Goal: Task Accomplishment & Management: Manage account settings

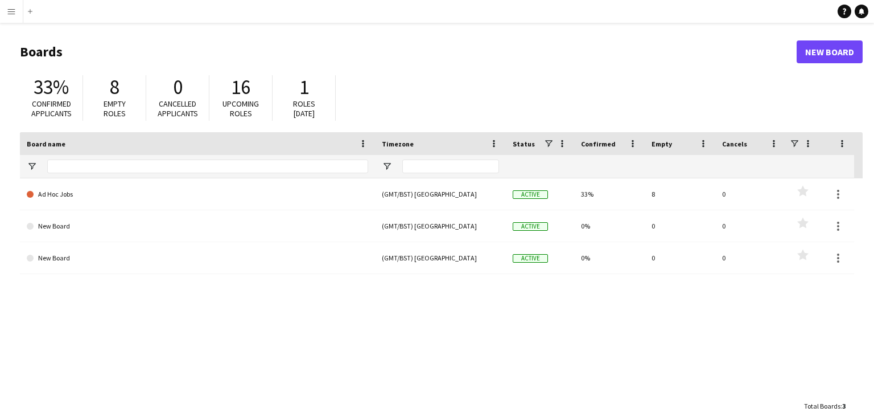
click at [19, 18] on button "Menu" at bounding box center [11, 11] width 23 height 23
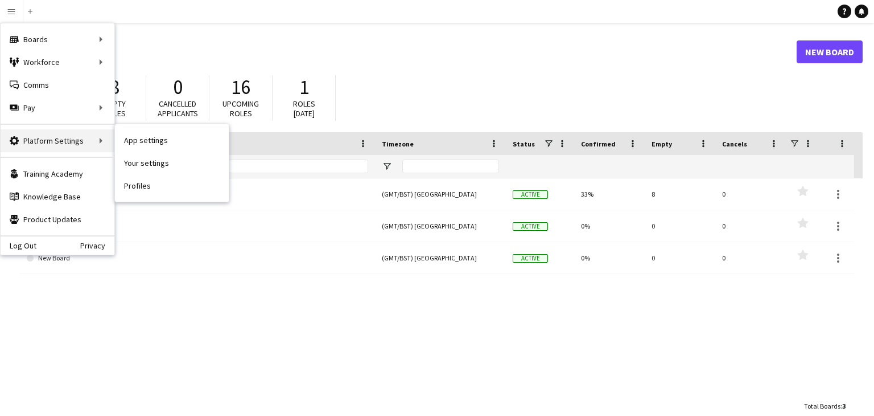
click at [80, 140] on div "Platform Settings Platform Settings" at bounding box center [58, 140] width 114 height 23
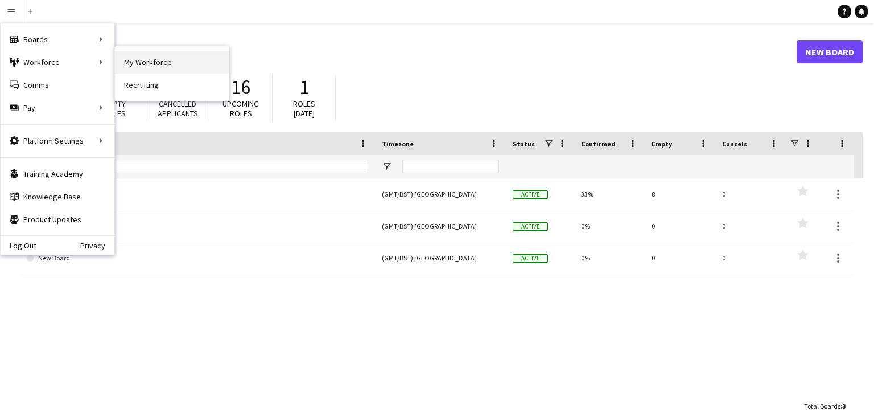
click at [152, 65] on link "My Workforce" at bounding box center [172, 62] width 114 height 23
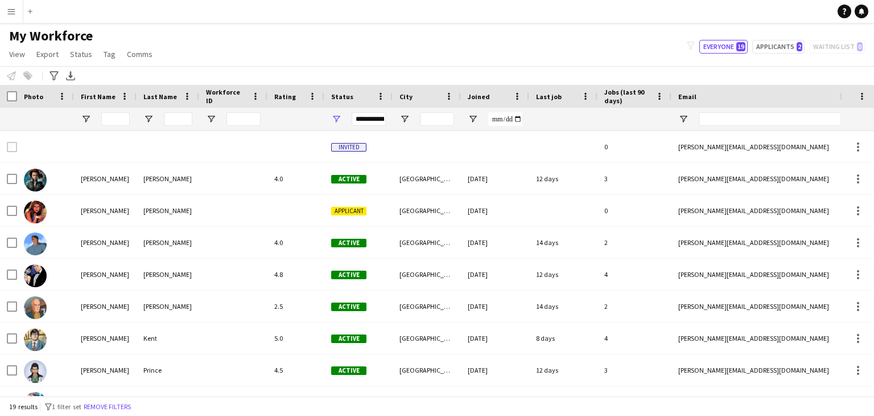
click at [13, 9] on app-icon "Menu" at bounding box center [11, 11] width 9 height 9
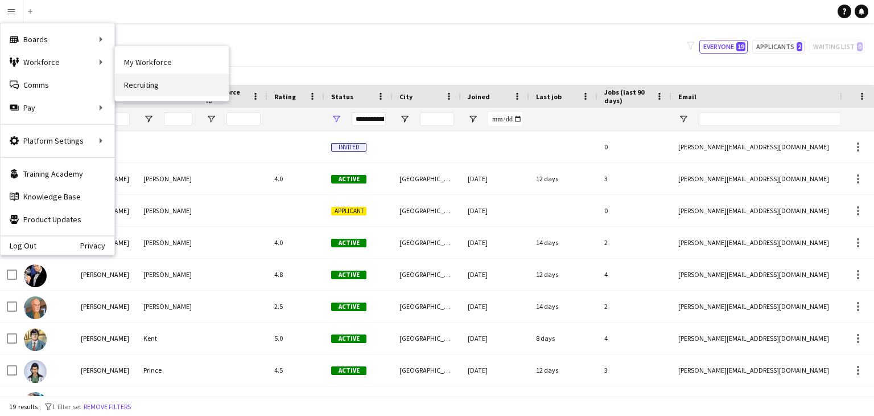
click at [158, 82] on link "Recruiting" at bounding box center [172, 84] width 114 height 23
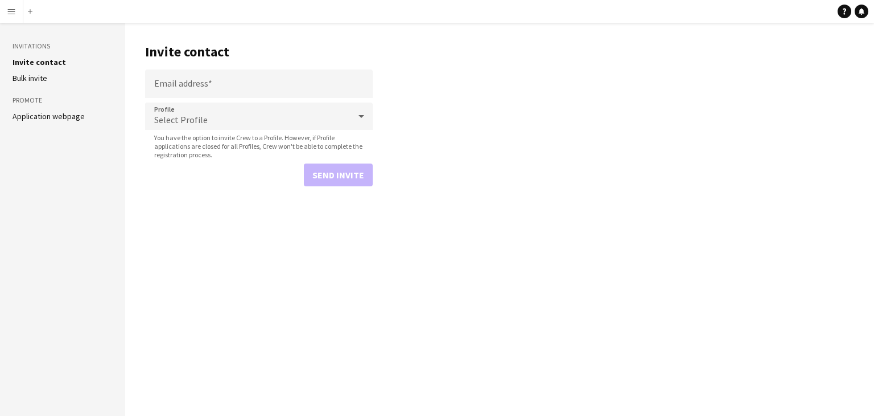
click at [54, 116] on link "Application webpage" at bounding box center [49, 116] width 72 height 10
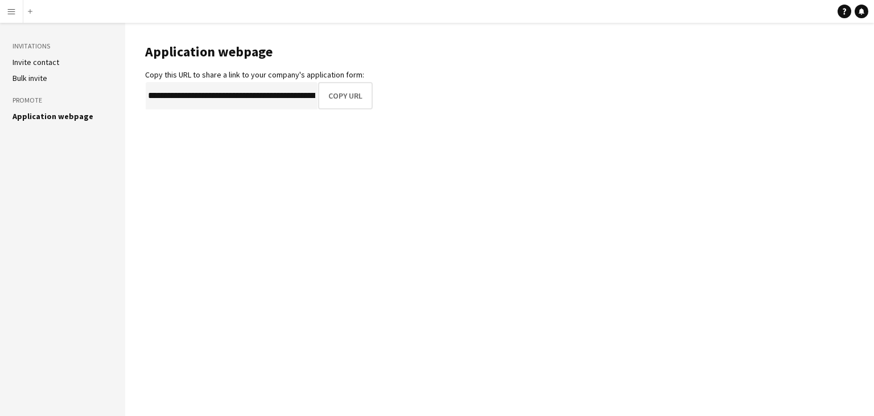
click at [15, 11] on app-icon "Menu" at bounding box center [11, 11] width 9 height 9
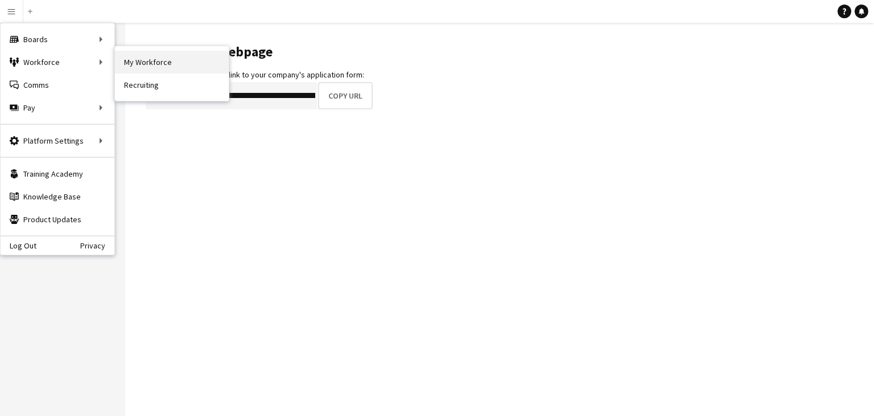
click at [184, 63] on link "My Workforce" at bounding box center [172, 62] width 114 height 23
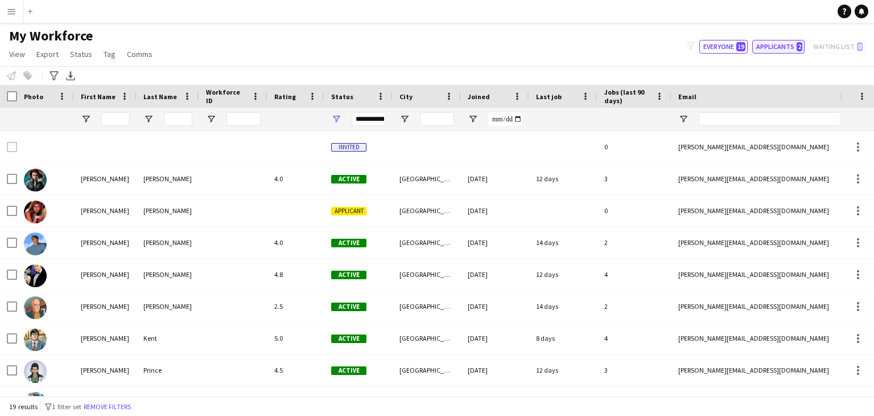
click at [778, 44] on button "Applicants 2" at bounding box center [779, 47] width 52 height 14
type input "**********"
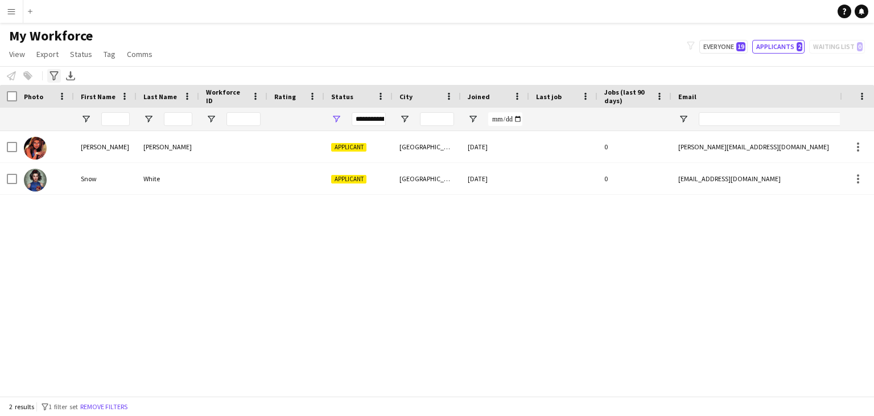
click at [55, 80] on icon "Advanced filters" at bounding box center [54, 75] width 9 height 9
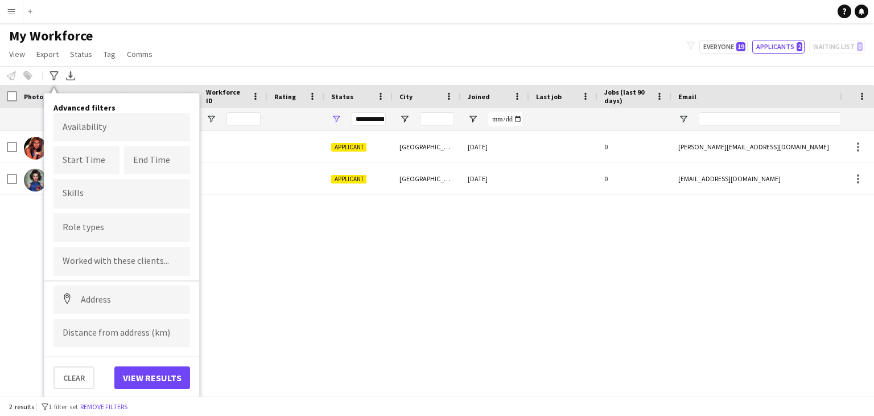
click at [100, 222] on div at bounding box center [122, 227] width 137 height 29
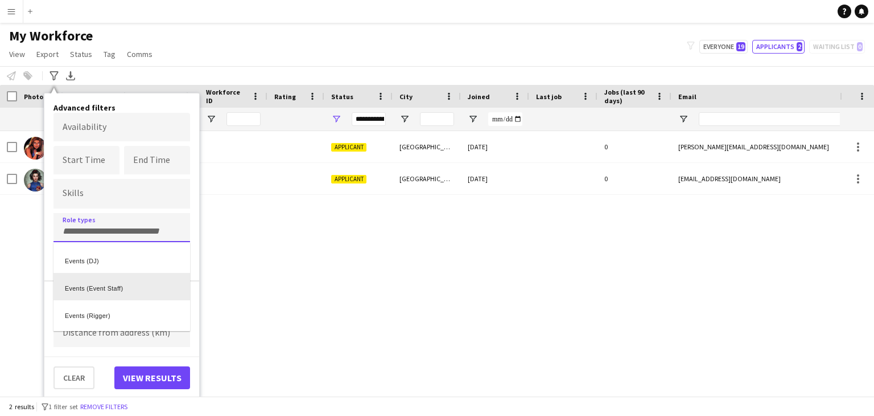
click at [331, 49] on div at bounding box center [437, 208] width 874 height 416
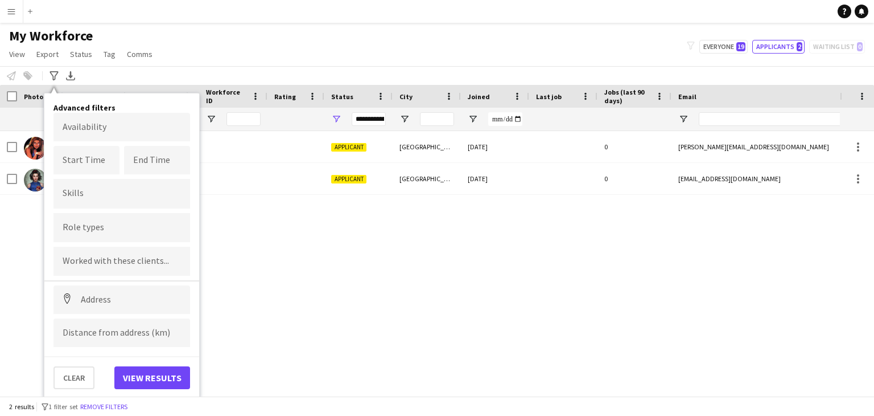
click at [15, 14] on app-icon "Menu" at bounding box center [11, 11] width 9 height 9
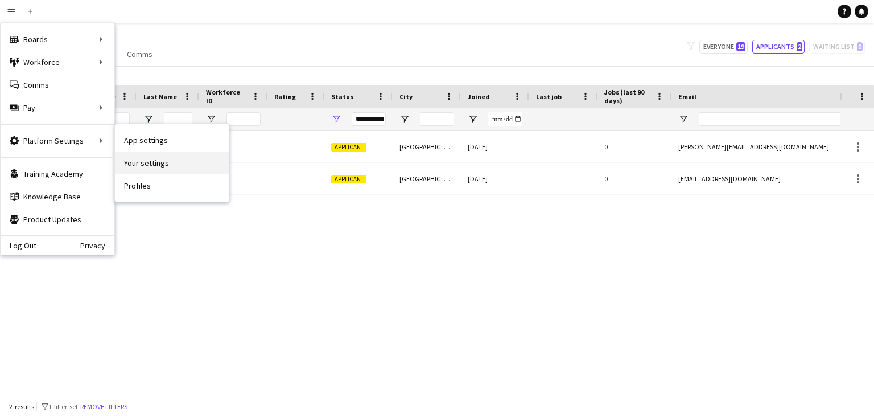
click at [165, 163] on link "Your settings" at bounding box center [172, 162] width 114 height 23
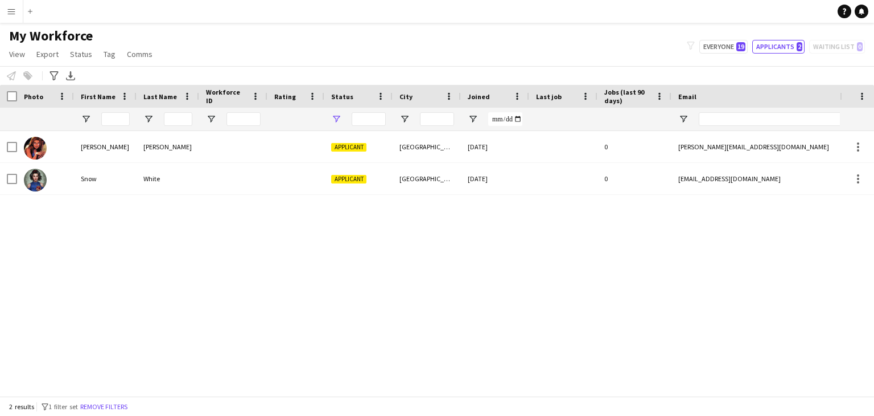
type input "**********"
click at [11, 17] on button "Menu" at bounding box center [11, 11] width 23 height 23
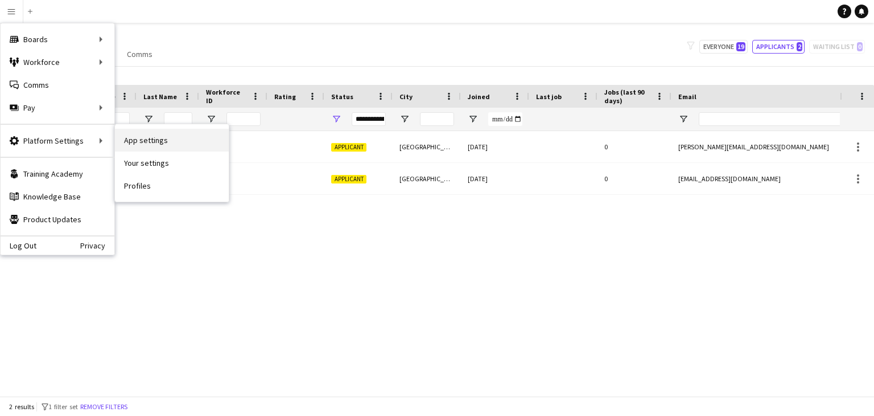
click at [165, 135] on link "App settings" at bounding box center [172, 140] width 114 height 23
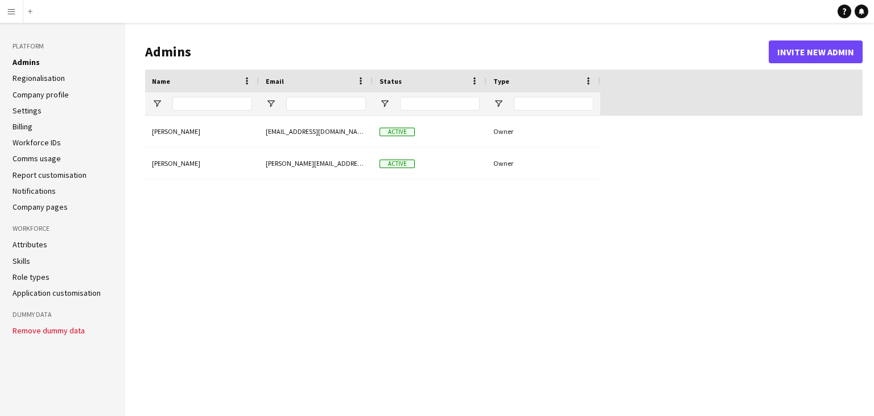
type input "**********"
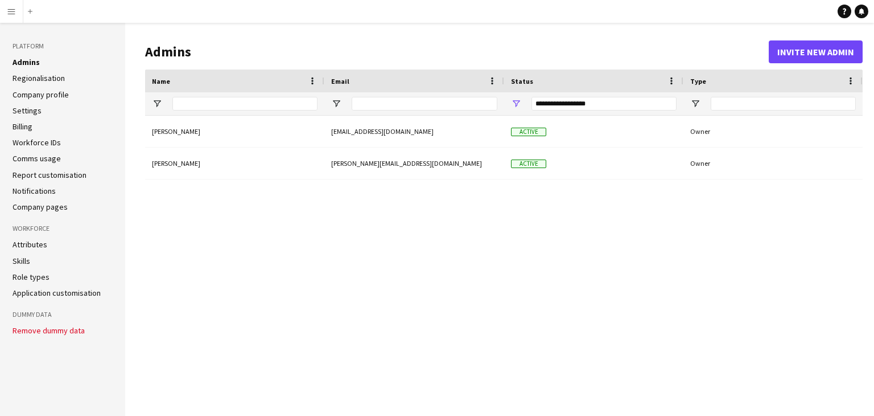
click at [14, 13] on app-icon "Menu" at bounding box center [11, 11] width 9 height 9
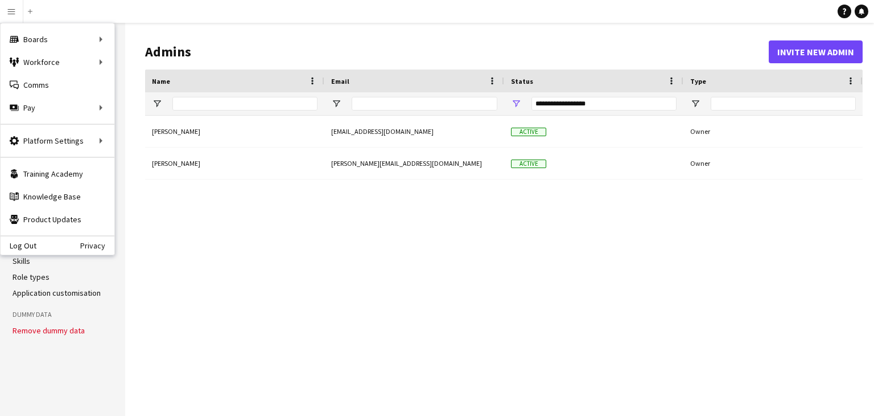
click at [49, 359] on aside "Platform Admins Regionalisation Company profile Settings Billing Workforce IDs …" at bounding box center [62, 219] width 125 height 393
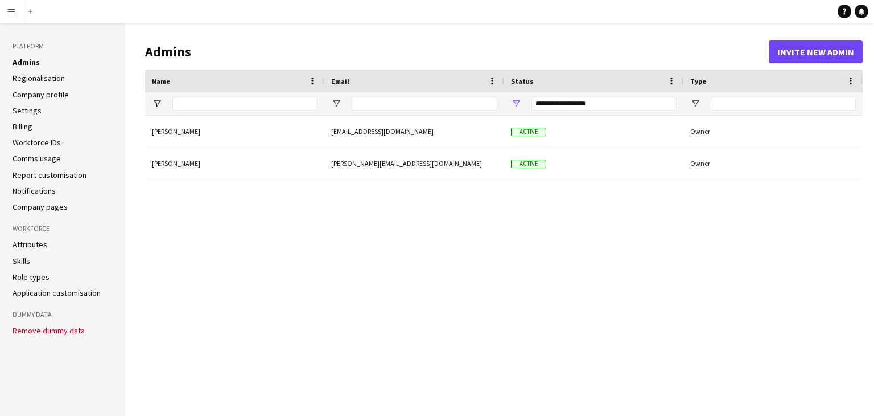
click at [63, 331] on button "Remove dummy data" at bounding box center [49, 330] width 72 height 9
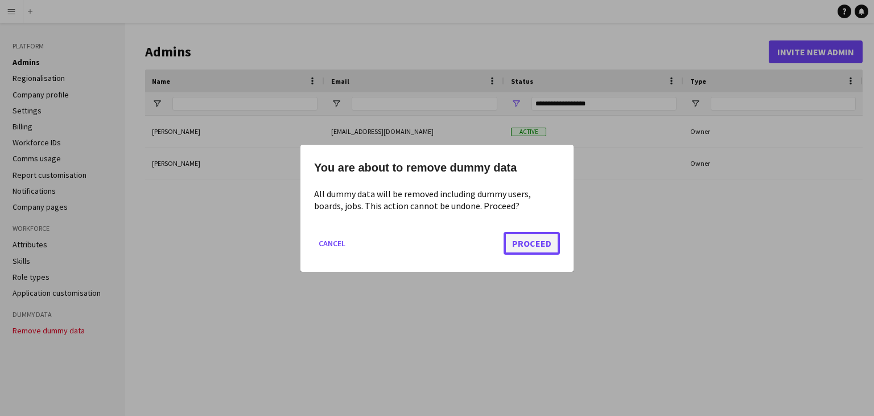
click at [539, 246] on button "Proceed" at bounding box center [532, 242] width 56 height 23
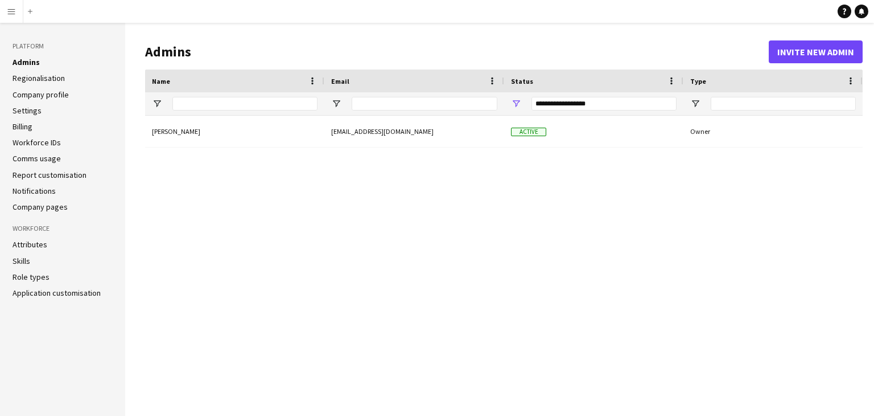
click at [26, 279] on link "Role types" at bounding box center [31, 277] width 37 height 10
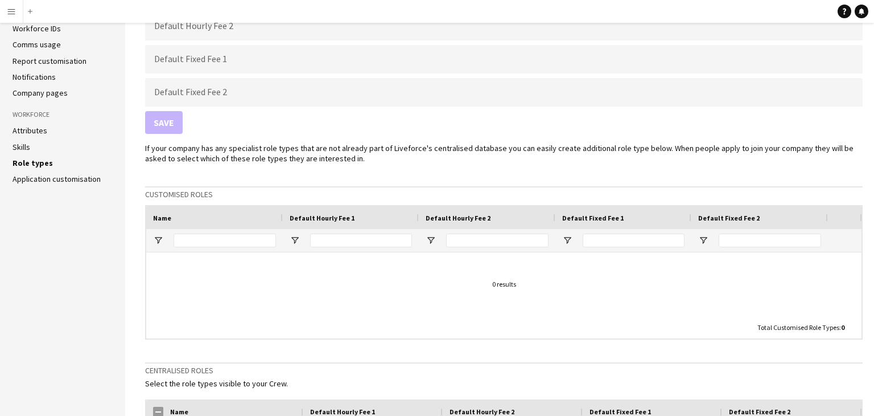
scroll to position [143, 0]
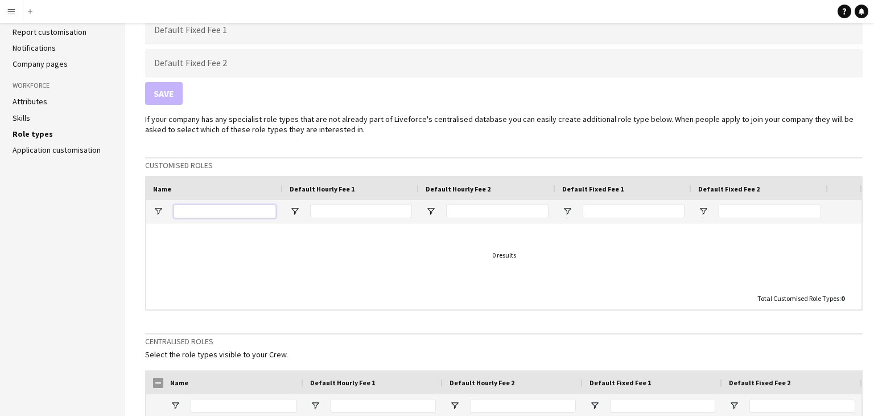
click at [199, 206] on input "Name Filter Input" at bounding box center [225, 211] width 102 height 14
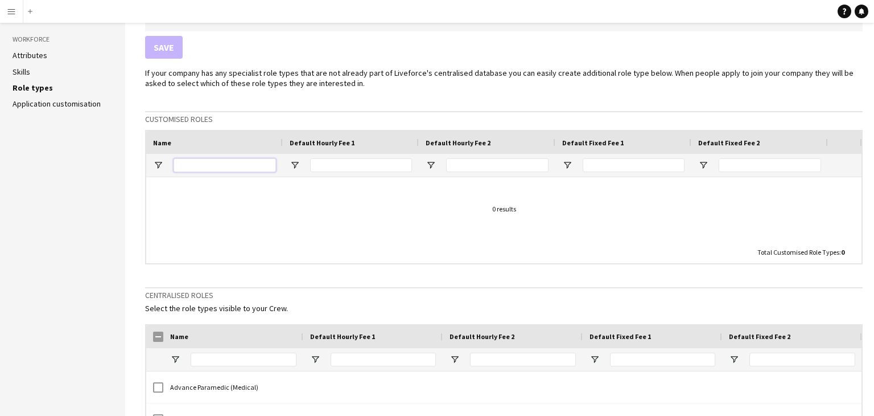
scroll to position [175, 0]
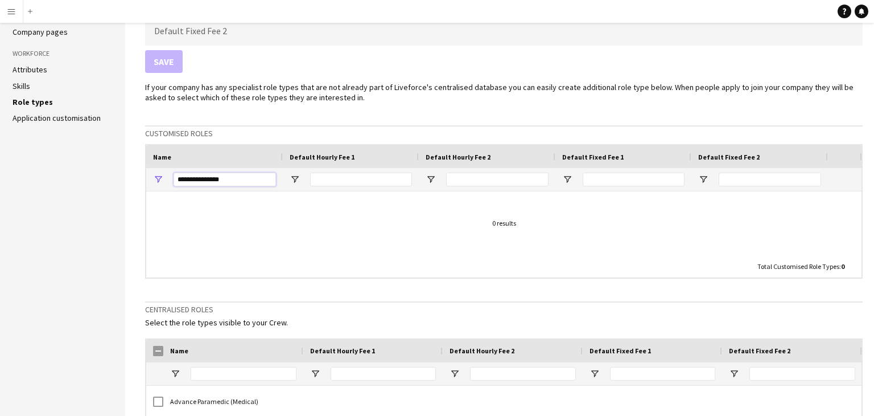
type input "**********"
click at [351, 178] on input "Default Hourly Fee 1 Filter Input" at bounding box center [361, 179] width 102 height 14
click at [605, 178] on input "Default Fixed Fee 1 Filter Input" at bounding box center [634, 179] width 102 height 14
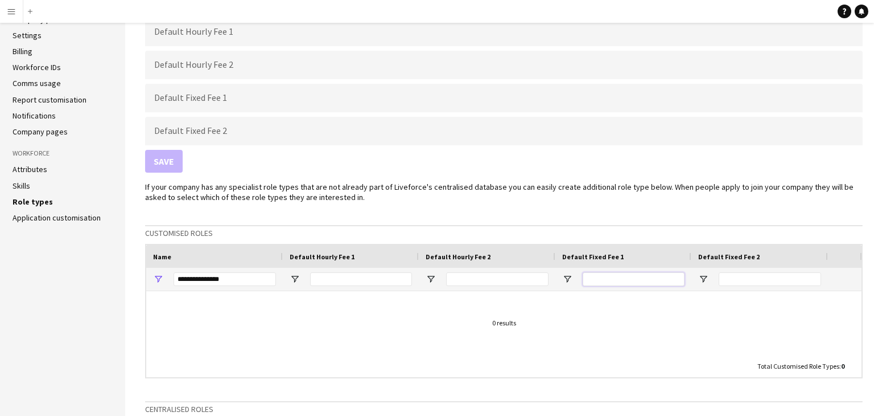
scroll to position [67, 0]
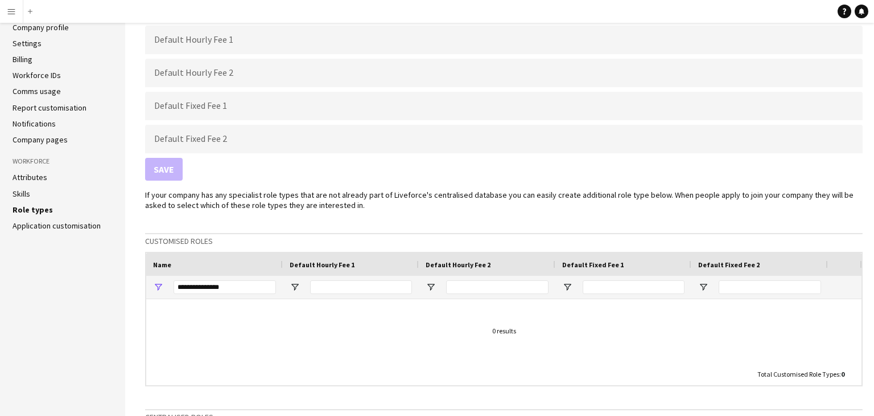
click at [26, 196] on link "Skills" at bounding box center [22, 193] width 18 height 10
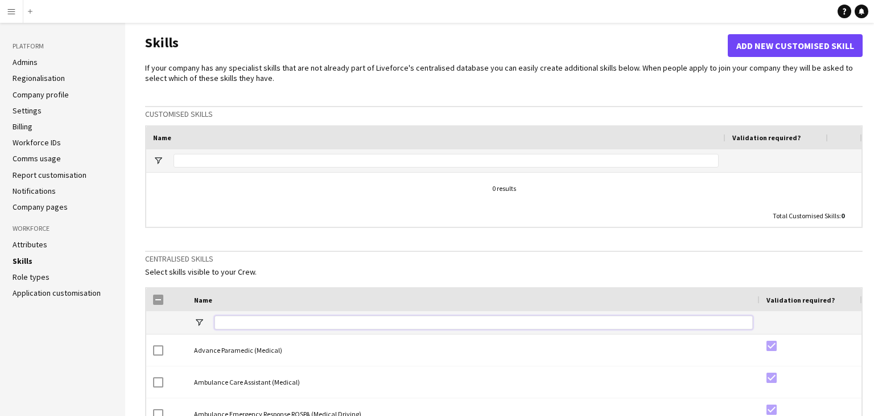
click at [246, 327] on input "Name Filter Input" at bounding box center [484, 322] width 539 height 14
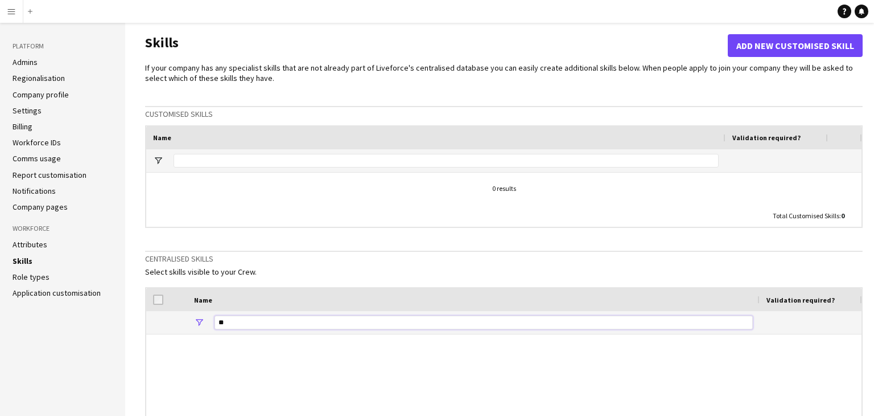
type input "*"
type input "**********"
drag, startPoint x: 272, startPoint y: 321, endPoint x: 202, endPoint y: 324, distance: 70.1
click at [202, 324] on div "**********" at bounding box center [473, 322] width 573 height 23
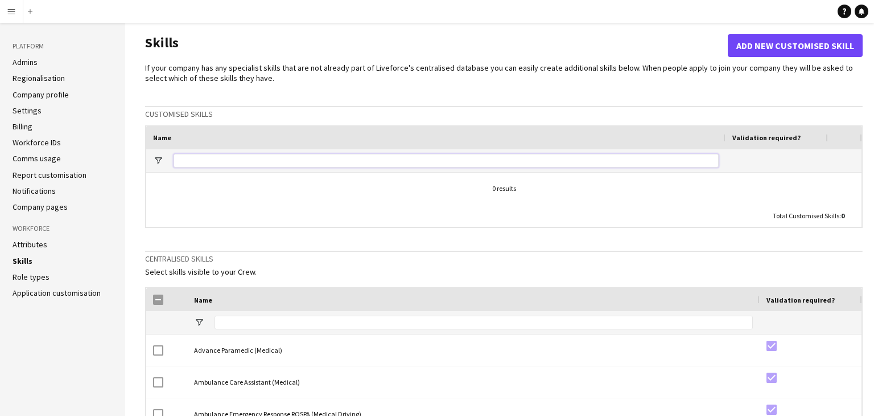
click at [264, 154] on input "Name Filter Input" at bounding box center [446, 161] width 545 height 14
type input "**********"
click at [754, 158] on div at bounding box center [777, 160] width 89 height 23
click at [159, 163] on span "Open Filter Menu" at bounding box center [158, 160] width 10 height 10
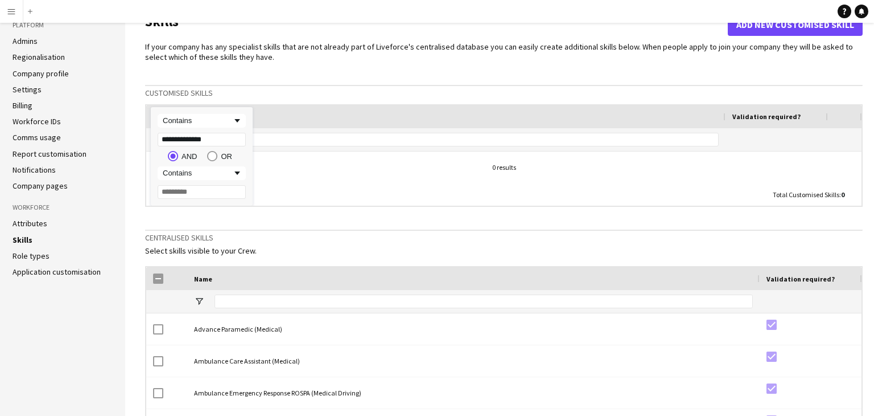
scroll to position [26, 0]
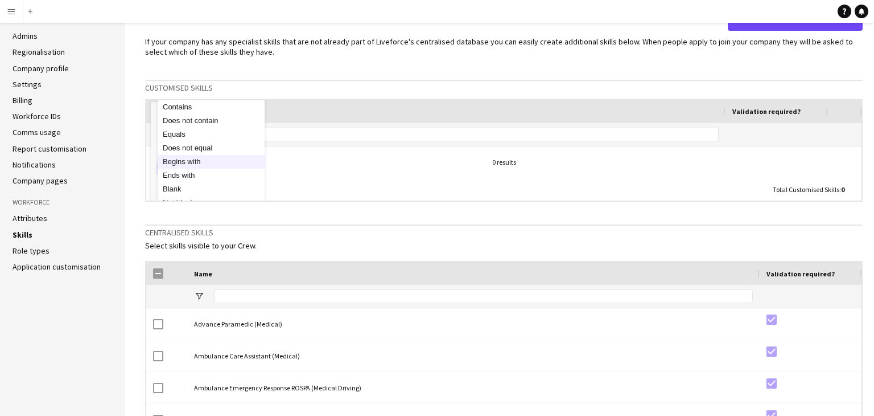
click at [256, 165] on div "Drag here to set row groups Drag here to set column labels Name Validation requ…" at bounding box center [504, 150] width 716 height 100
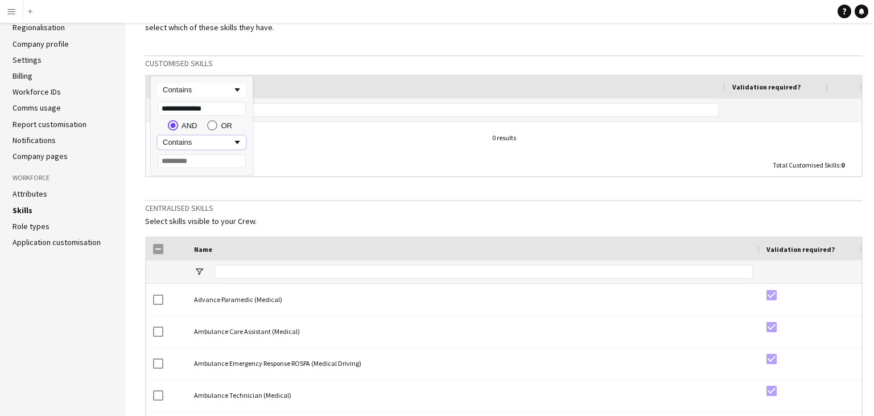
scroll to position [50, 0]
click at [246, 121] on div "AND OR" at bounding box center [202, 126] width 88 height 10
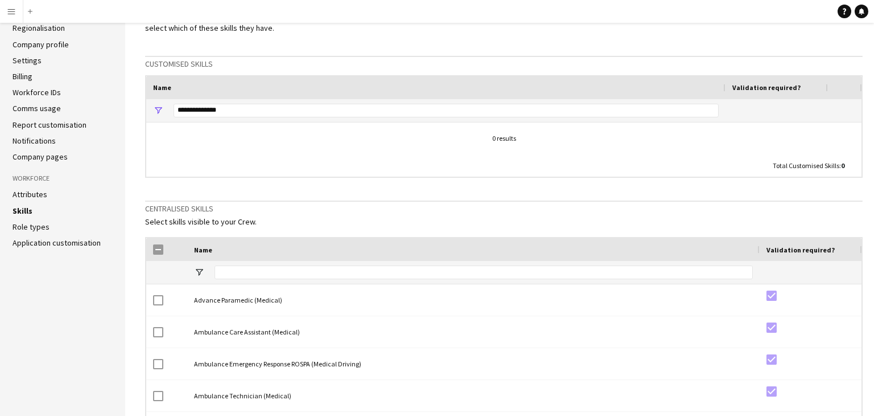
click at [338, 44] on div "If your company has any specialist skills that are not already part of Liveforc…" at bounding box center [504, 270] width 718 height 515
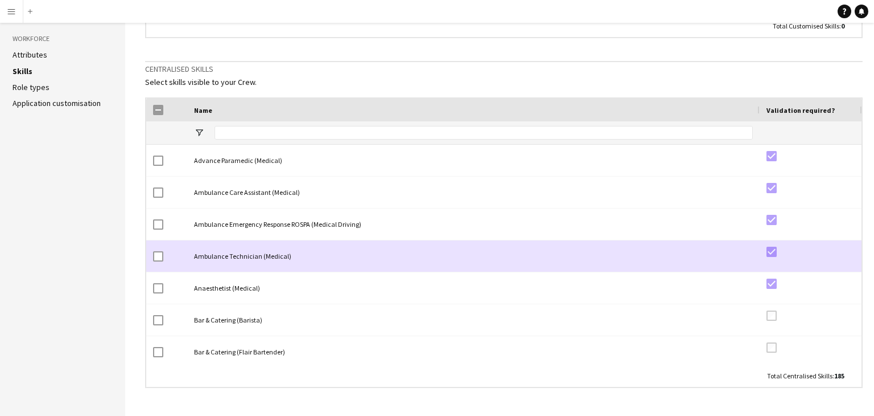
scroll to position [0, 0]
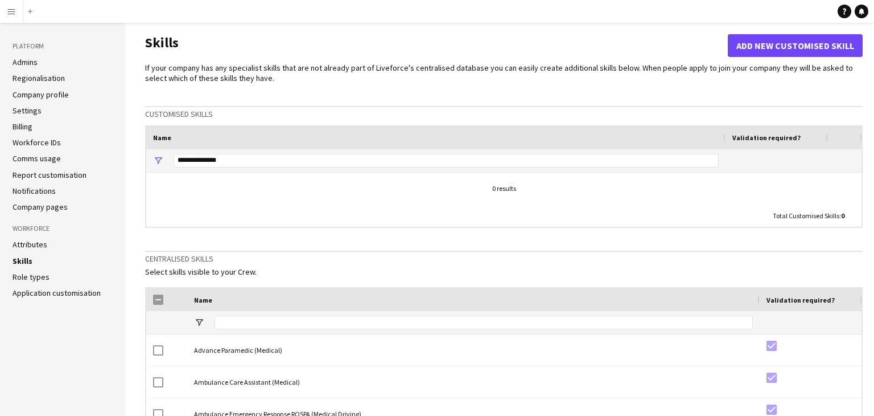
click at [302, 92] on div "If your company has any specialist skills that are not already part of Liveforc…" at bounding box center [504, 320] width 718 height 515
click at [757, 50] on button "Add new customised skill" at bounding box center [795, 45] width 135 height 23
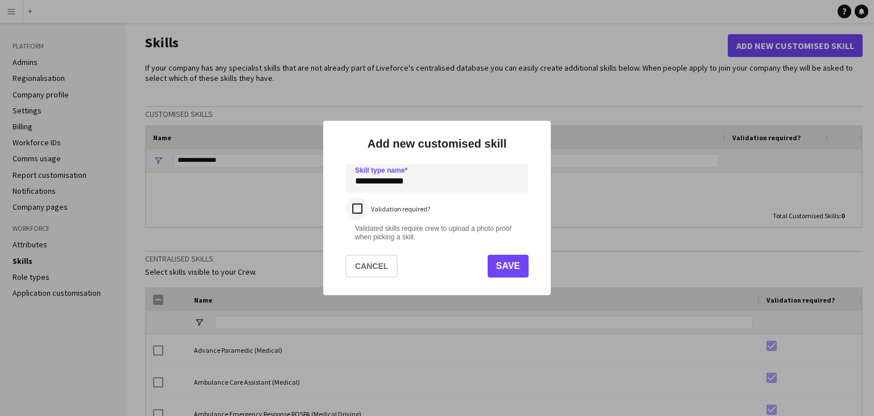
type input "**********"
click at [516, 264] on button "Save" at bounding box center [508, 265] width 41 height 23
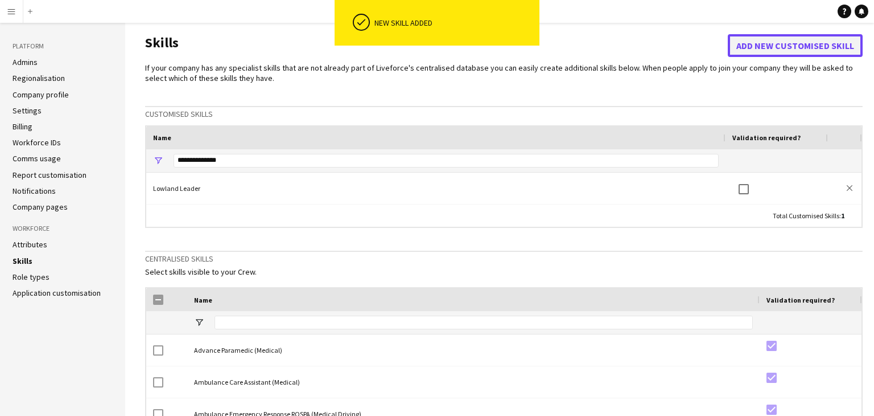
click at [758, 46] on button "Add new customised skill" at bounding box center [795, 45] width 135 height 23
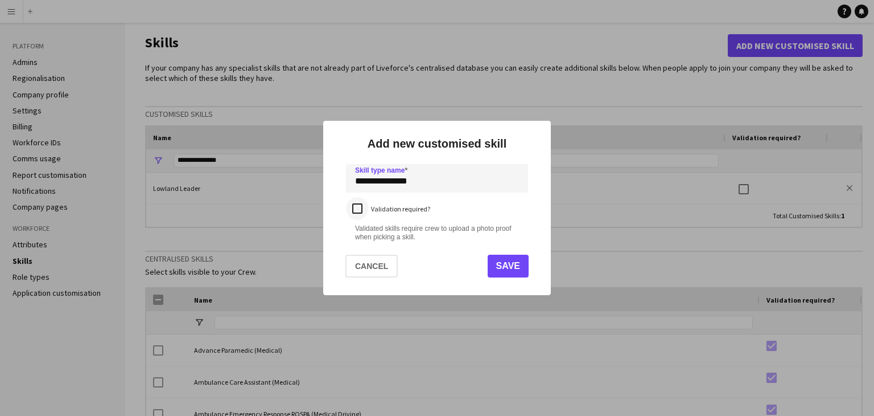
type input "**********"
drag, startPoint x: 506, startPoint y: 269, endPoint x: 513, endPoint y: 259, distance: 11.8
click at [505, 268] on button "Save" at bounding box center [508, 265] width 41 height 23
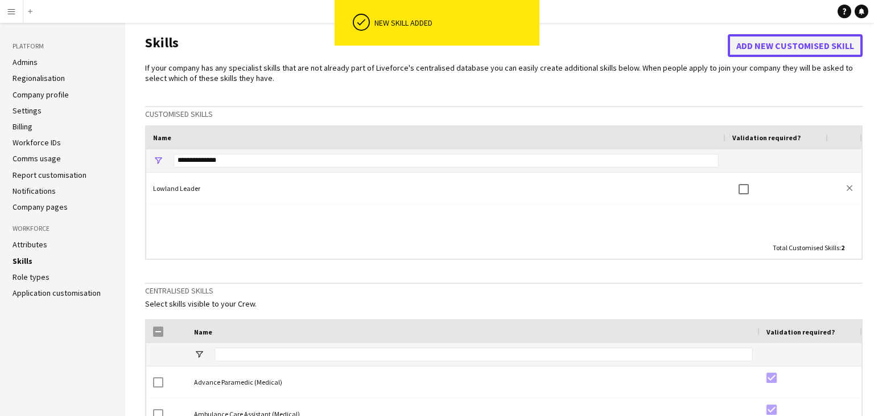
click at [819, 43] on button "Add new customised skill" at bounding box center [795, 45] width 135 height 23
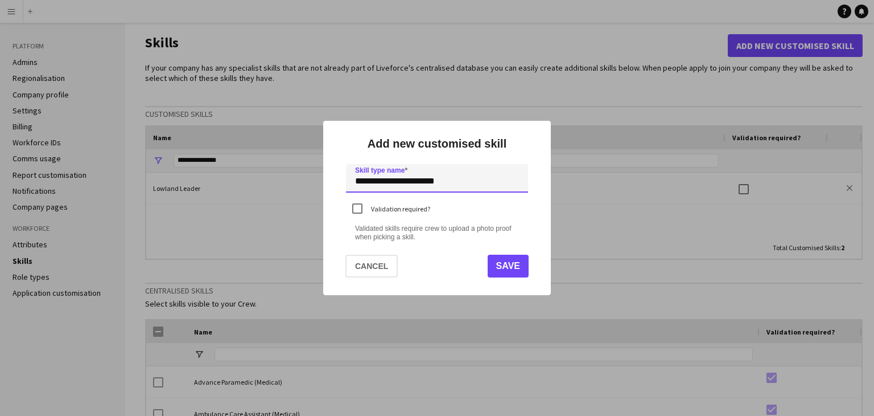
click at [368, 178] on input "**********" at bounding box center [437, 178] width 182 height 28
type input "**********"
click at [504, 267] on button "Save" at bounding box center [508, 265] width 41 height 23
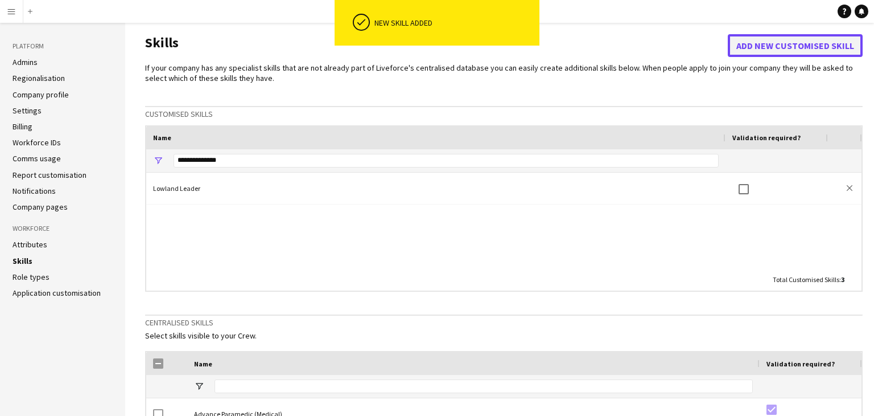
click at [754, 46] on button "Add new customised skill" at bounding box center [795, 45] width 135 height 23
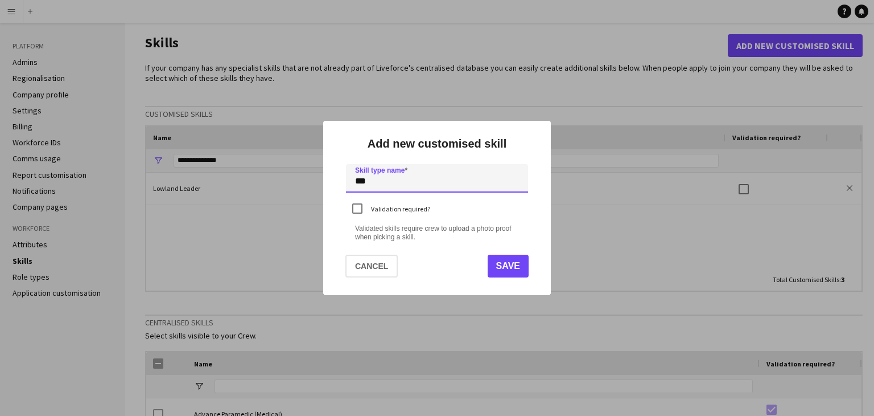
type input "***"
click at [513, 266] on button "Save" at bounding box center [508, 265] width 41 height 23
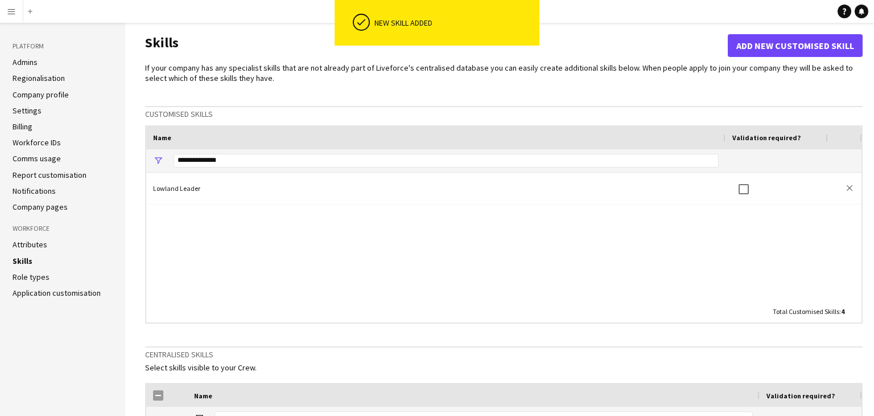
click at [264, 239] on div "Lowland Leader close" at bounding box center [504, 236] width 716 height 128
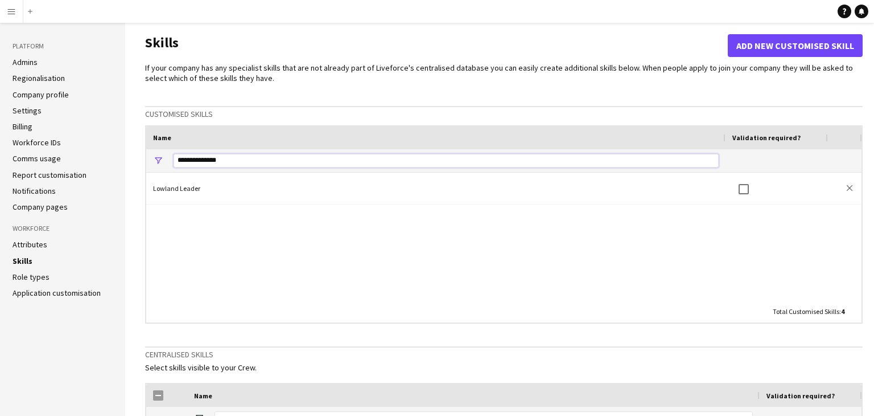
drag, startPoint x: 259, startPoint y: 162, endPoint x: 122, endPoint y: 159, distance: 137.2
click at [122, 159] on div "Platform Admins Regionalisation Company profile Settings Billing Workforce IDs …" at bounding box center [437, 362] width 874 height 679
click at [340, 114] on h3 "Customised skills" at bounding box center [504, 114] width 718 height 10
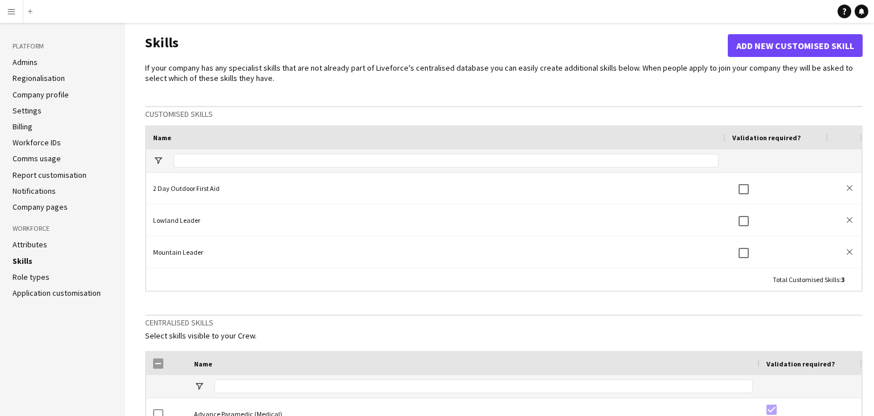
click at [8, 9] on app-icon "Menu" at bounding box center [11, 11] width 9 height 9
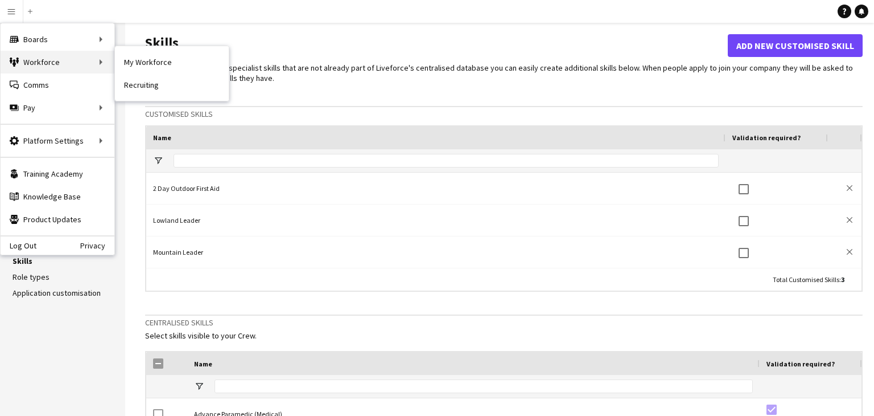
click at [67, 67] on div "Workforce Workforce" at bounding box center [58, 62] width 114 height 23
click at [137, 61] on link "My Workforce" at bounding box center [172, 62] width 114 height 23
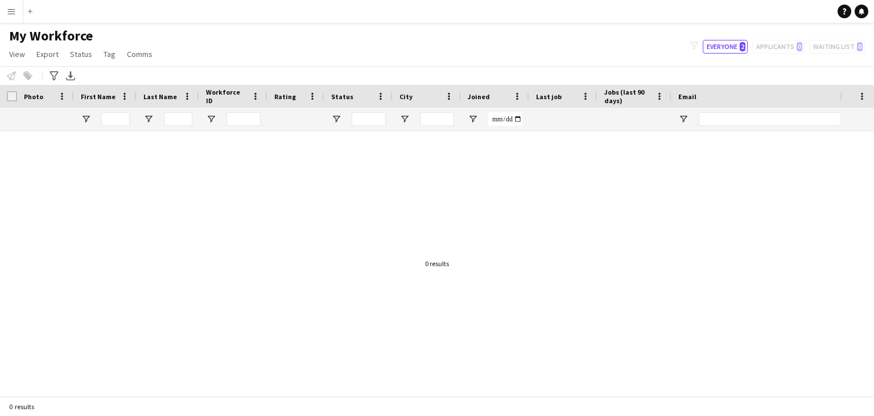
click at [787, 48] on div "filter-1 Everyone 2 Applicants 0 Waiting list 0" at bounding box center [777, 47] width 193 height 14
click at [731, 50] on button "Everyone 2" at bounding box center [725, 47] width 45 height 14
click at [27, 57] on link "View" at bounding box center [17, 54] width 25 height 15
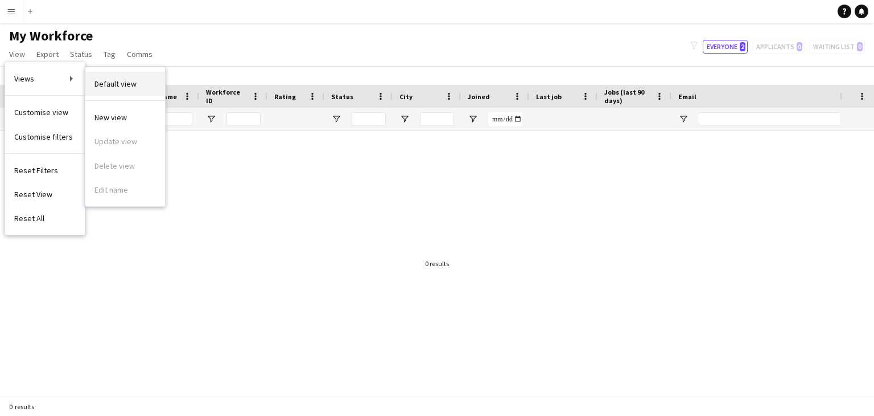
click at [109, 83] on span "Default view" at bounding box center [115, 84] width 42 height 10
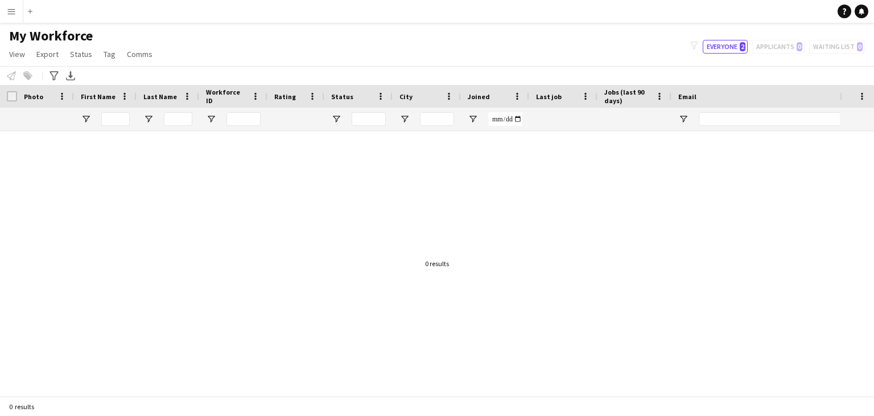
click at [12, 9] on app-icon "Menu" at bounding box center [11, 11] width 9 height 9
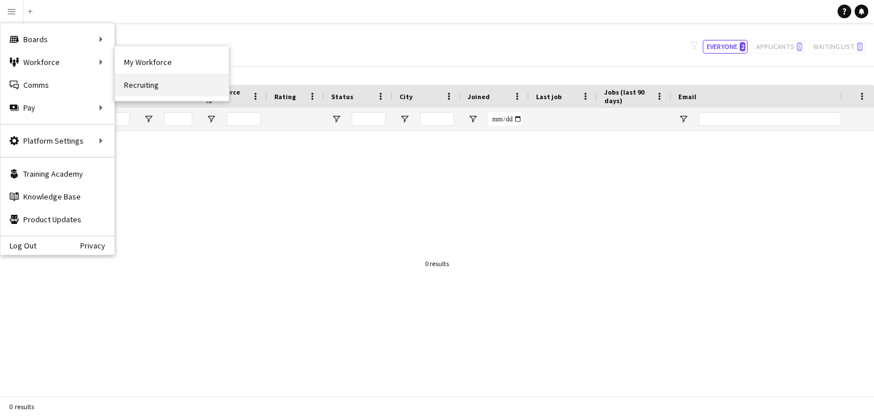
click at [151, 79] on link "Recruiting" at bounding box center [172, 84] width 114 height 23
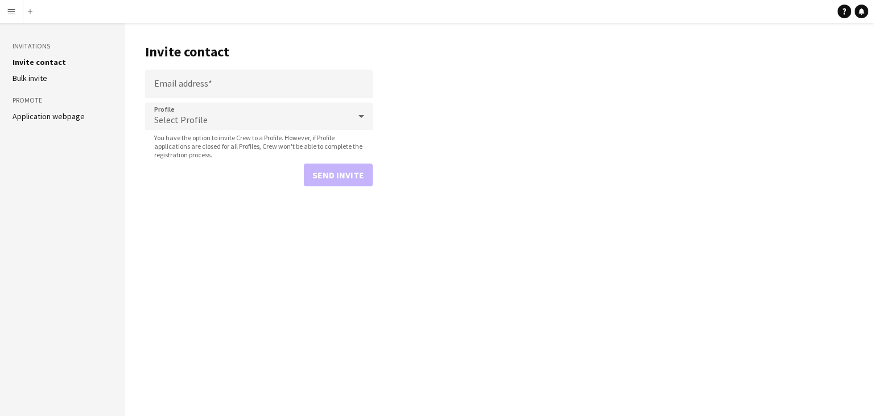
click at [14, 16] on button "Menu" at bounding box center [11, 11] width 23 height 23
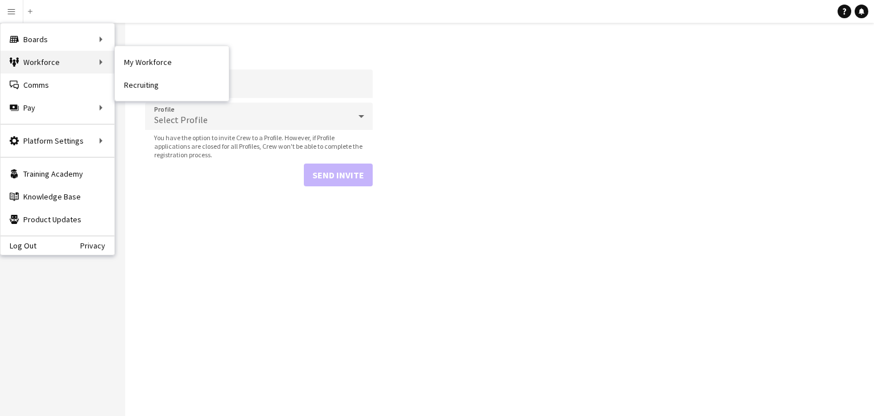
click at [57, 63] on div "Workforce Workforce" at bounding box center [58, 62] width 114 height 23
click at [50, 64] on div "Workforce Workforce" at bounding box center [58, 62] width 114 height 23
click at [101, 62] on div "Workforce Workforce" at bounding box center [58, 62] width 114 height 23
click at [31, 58] on div "Workforce Workforce" at bounding box center [58, 62] width 114 height 23
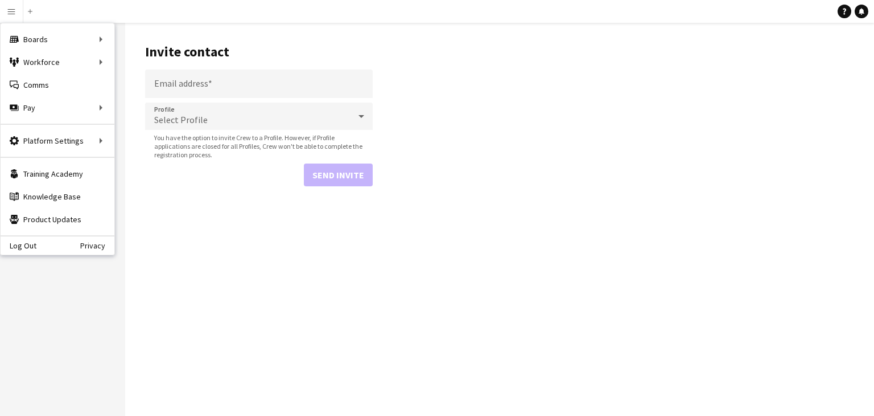
click at [143, 241] on main "Invite contact Email address Profile Select Profile You have the option to invi…" at bounding box center [499, 219] width 749 height 393
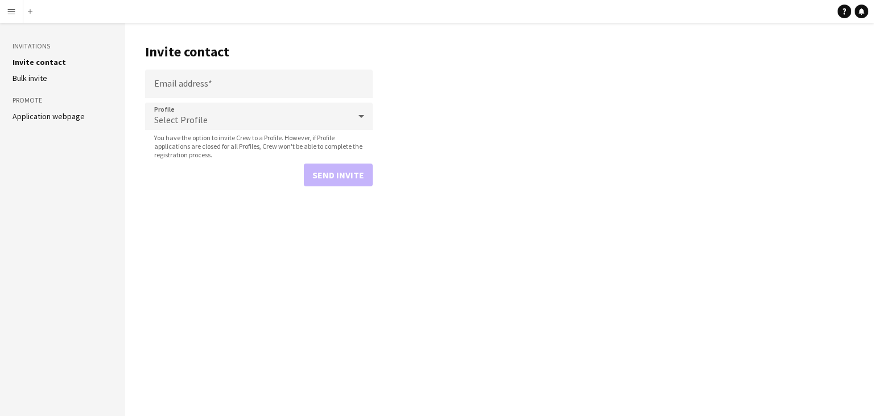
click at [10, 10] on app-icon "Menu" at bounding box center [11, 11] width 9 height 9
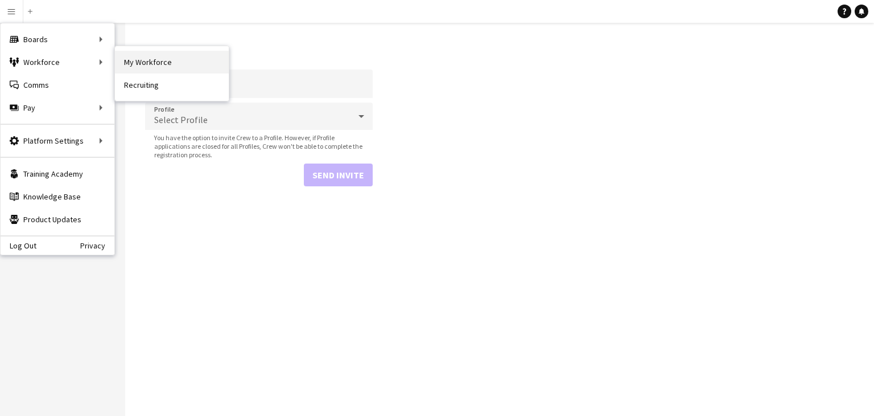
click at [147, 64] on link "My Workforce" at bounding box center [172, 62] width 114 height 23
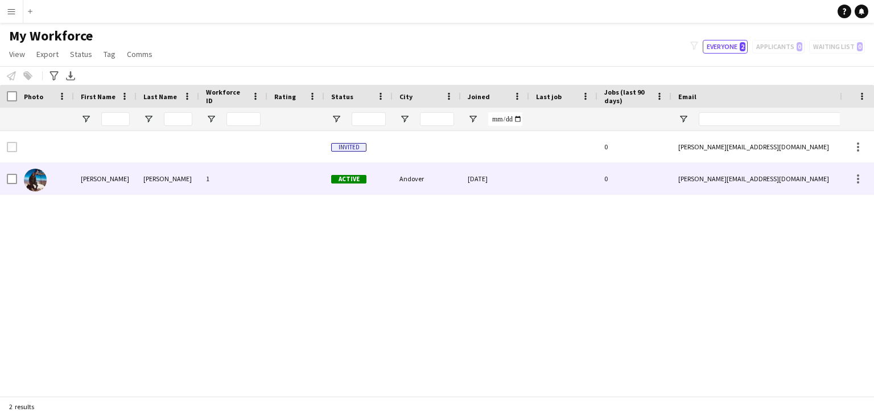
click at [149, 178] on div "Martin" at bounding box center [168, 178] width 63 height 31
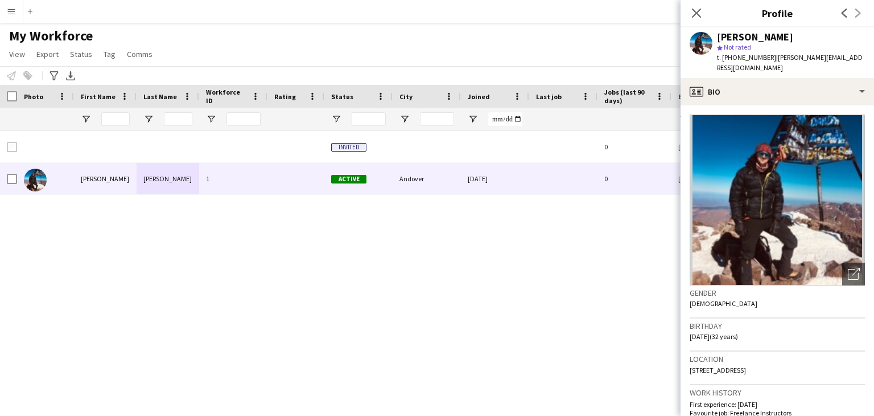
click at [490, 276] on div "Invited 0 andrew@ridgelineadventures.co.uk Sam Martin 1 Active Andover 08-09-20…" at bounding box center [420, 263] width 840 height 265
click at [846, 17] on icon at bounding box center [845, 13] width 6 height 9
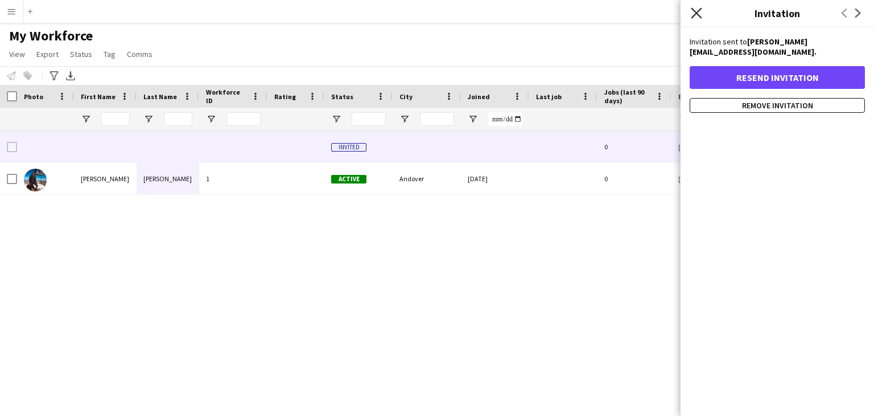
click at [696, 14] on icon at bounding box center [696, 12] width 11 height 11
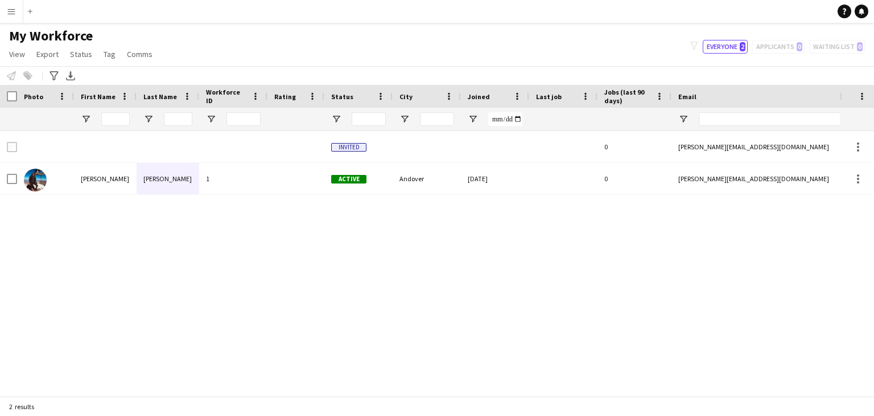
click at [618, 203] on div "Invited 0 andrew@ridgelineadventures.co.uk Sam Martin 1 Active Andover 08-09-20…" at bounding box center [420, 263] width 840 height 265
click at [13, 11] on app-icon "Menu" at bounding box center [11, 11] width 9 height 9
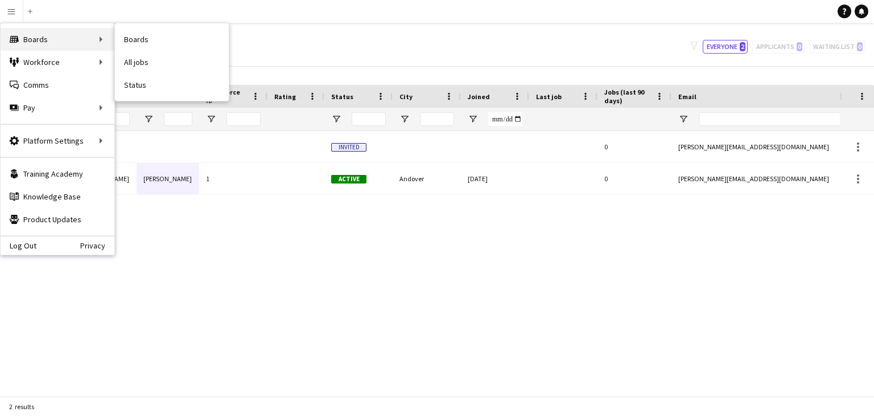
click at [52, 40] on div "Boards Boards" at bounding box center [58, 39] width 114 height 23
click at [133, 36] on link "Boards" at bounding box center [172, 39] width 114 height 23
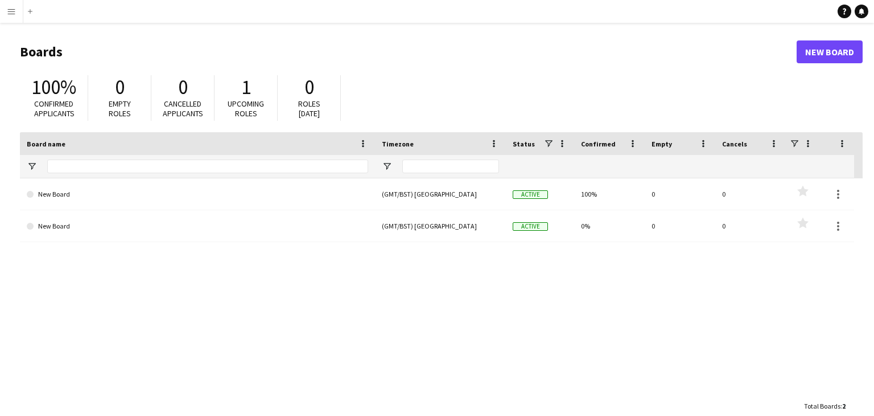
click at [11, 9] on app-icon "Menu" at bounding box center [11, 11] width 9 height 9
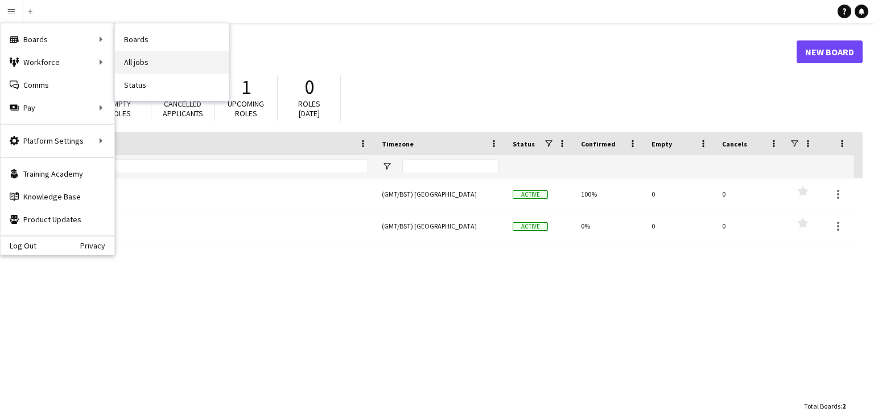
click at [165, 68] on link "All jobs" at bounding box center [172, 62] width 114 height 23
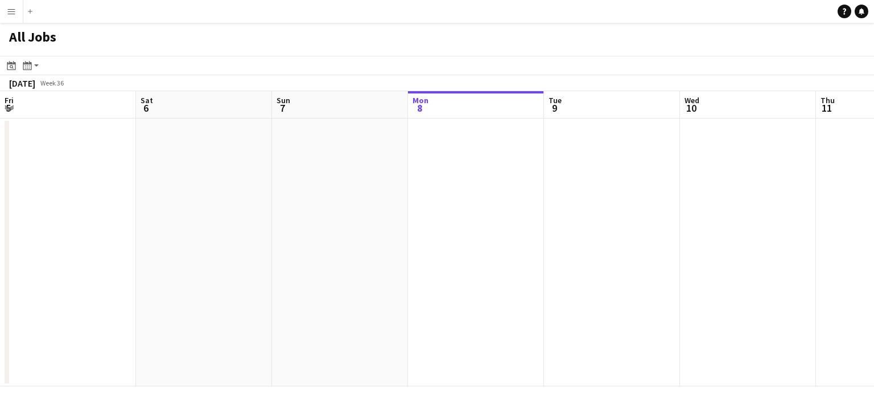
scroll to position [0, 272]
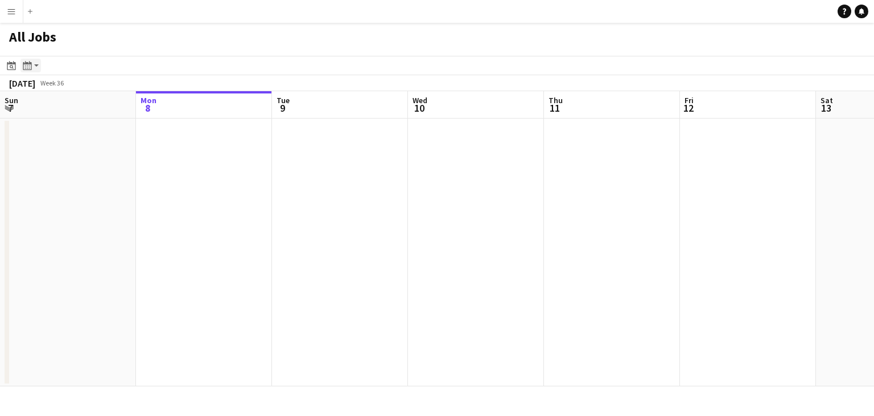
click at [35, 69] on app-action-btn "Month view / Day view" at bounding box center [30, 66] width 20 height 14
click at [69, 126] on link "Month view" at bounding box center [61, 126] width 63 height 10
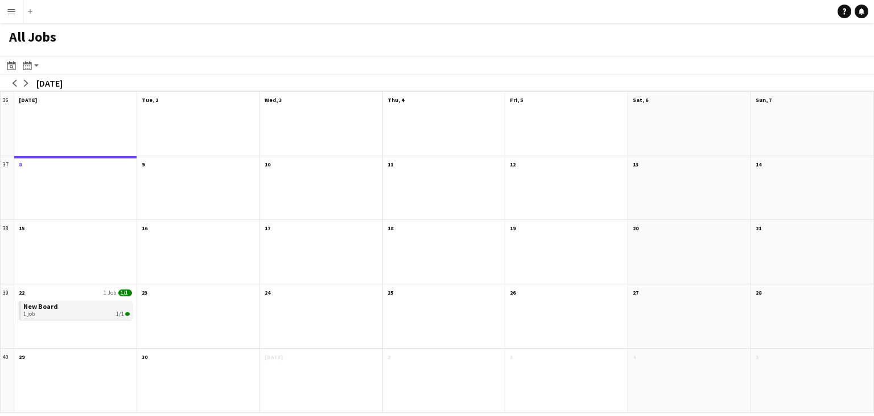
click at [58, 310] on div "1 job 1/1" at bounding box center [76, 313] width 106 height 7
click at [30, 68] on icon "Month view / Day view" at bounding box center [27, 65] width 9 height 9
click at [68, 87] on link "Day view by Board" at bounding box center [61, 87] width 63 height 10
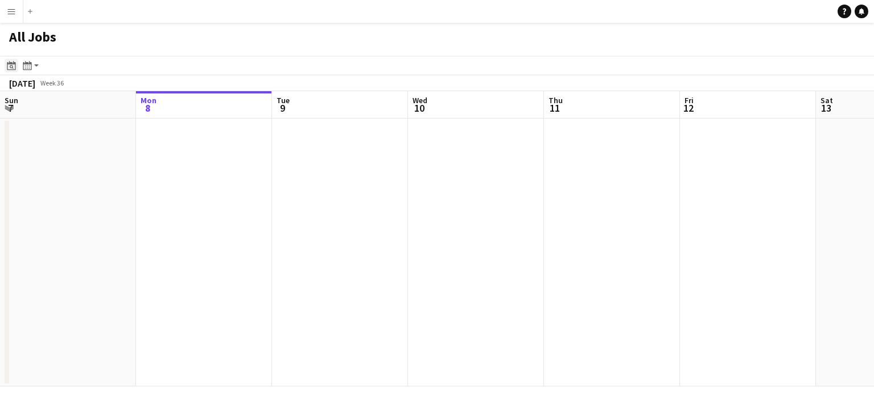
click at [15, 66] on icon at bounding box center [11, 65] width 9 height 9
click at [183, 63] on app-toolbar "Date picker SEP 2025 SEP 2025 Monday M Tuesday T Wednesday W Thursday T Friday …" at bounding box center [437, 65] width 874 height 19
click at [14, 14] on app-icon "Menu" at bounding box center [11, 11] width 9 height 9
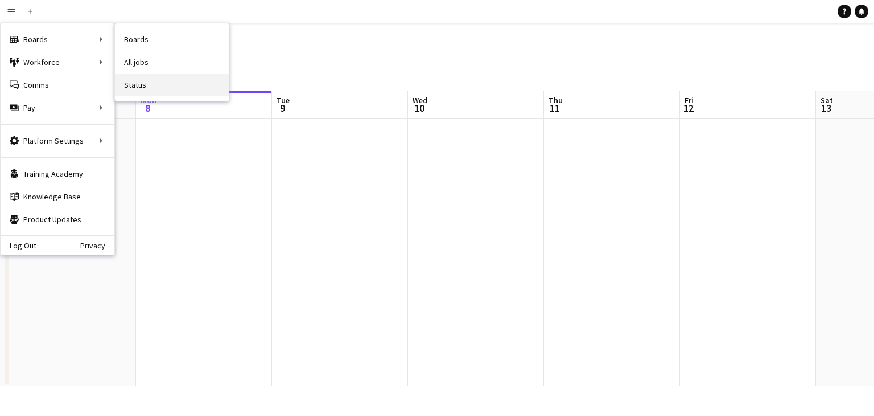
click at [159, 88] on link "Status" at bounding box center [172, 84] width 114 height 23
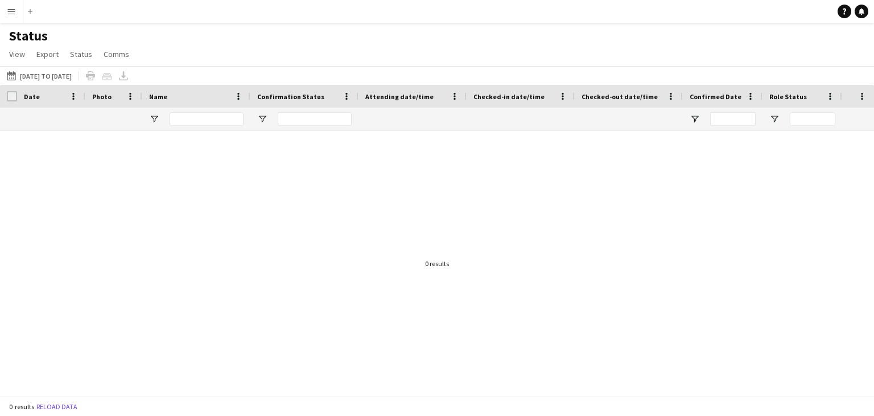
click at [13, 14] on app-icon "Menu" at bounding box center [11, 11] width 9 height 9
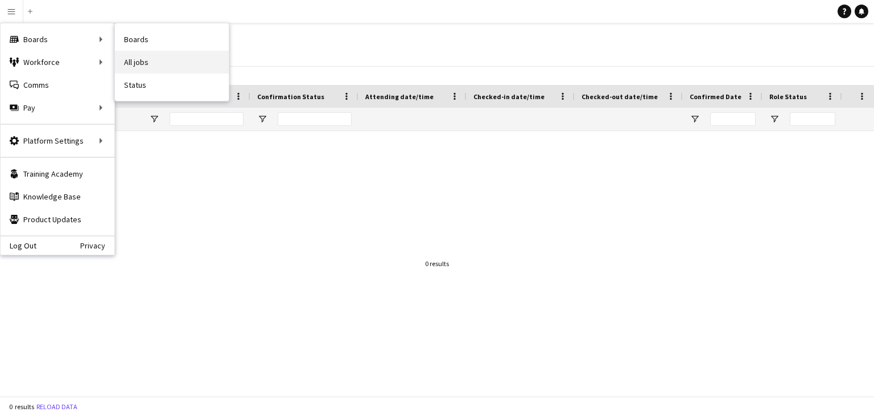
click at [171, 55] on link "All jobs" at bounding box center [172, 62] width 114 height 23
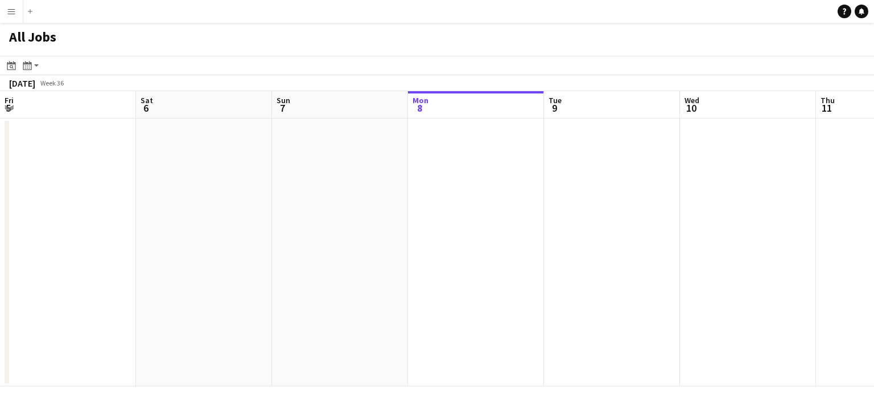
scroll to position [0, 272]
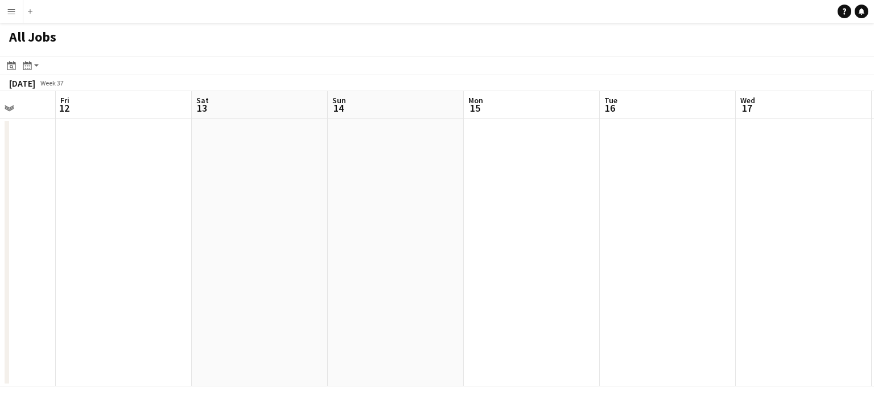
drag, startPoint x: 700, startPoint y: 203, endPoint x: 85, endPoint y: 240, distance: 615.3
click at [92, 240] on app-calendar-viewport "Mon 8 Tue 9 Wed 10 Thu 11 Fri 12 Sat 13 Sun 14 Mon 15 Tue 16 Wed 17 Thu 18 Fri …" at bounding box center [437, 238] width 874 height 295
drag, startPoint x: 747, startPoint y: 215, endPoint x: 202, endPoint y: 254, distance: 546.2
click at [202, 254] on app-calendar-viewport "Fri 12 Sat 13 Sun 14 Mon 15 Tue 16 Wed 17 Thu 18 Fri 19 Sat 20 Sun 21 Mon 22 1/…" at bounding box center [437, 238] width 874 height 295
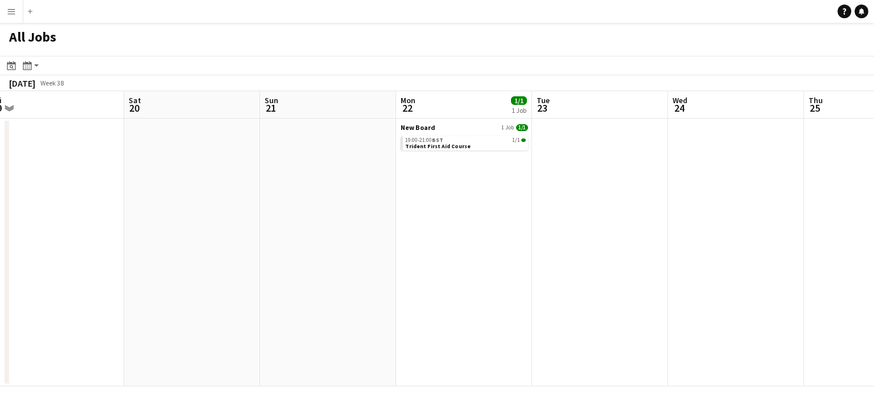
scroll to position [0, 434]
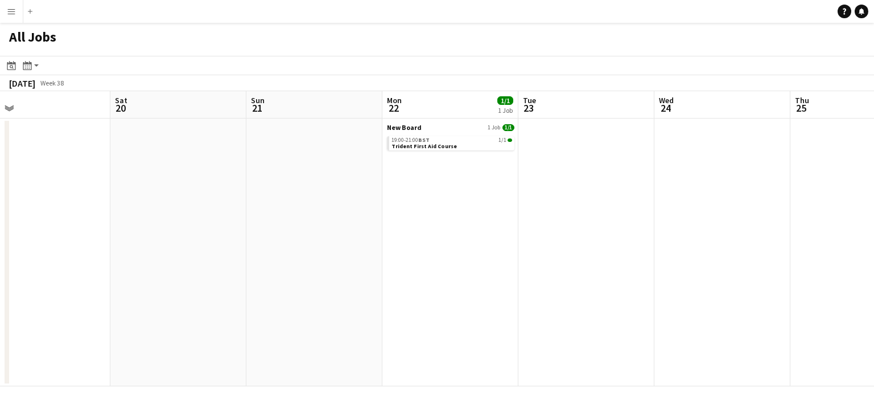
drag, startPoint x: 838, startPoint y: 187, endPoint x: 353, endPoint y: 227, distance: 486.6
click at [353, 227] on app-calendar-viewport "Tue 16 Wed 17 Thu 18 Fri 19 Sat 20 Sun 21 Mon 22 1/1 1 Job Tue 23 Wed 24 Thu 25…" at bounding box center [437, 238] width 874 height 295
click at [438, 145] on span "Trident First Aid Course" at bounding box center [424, 145] width 65 height 7
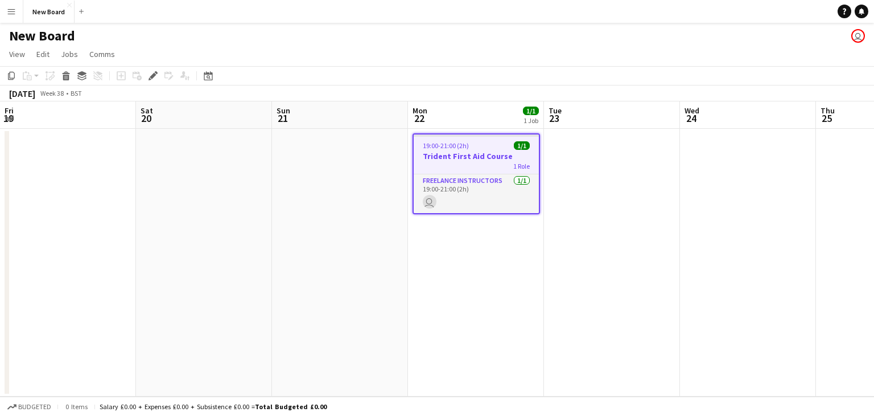
scroll to position [0, 392]
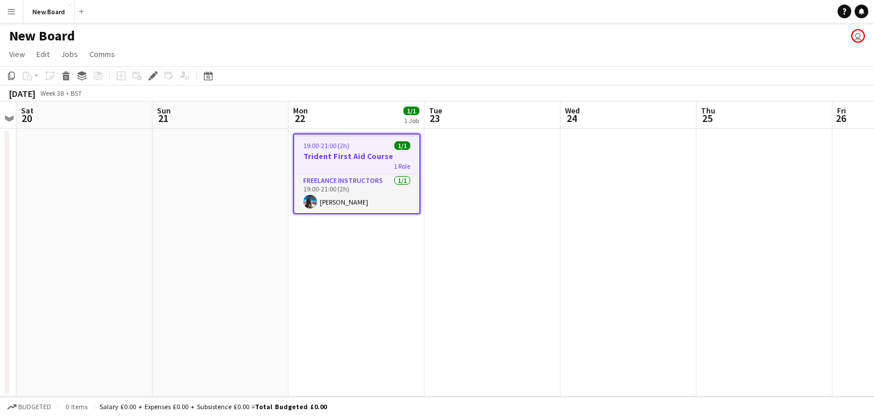
click at [363, 171] on app-job-card "19:00-21:00 (2h) 1/1 Trident First Aid Course 1 Role Freelance Instructors [DAT…" at bounding box center [357, 173] width 128 height 81
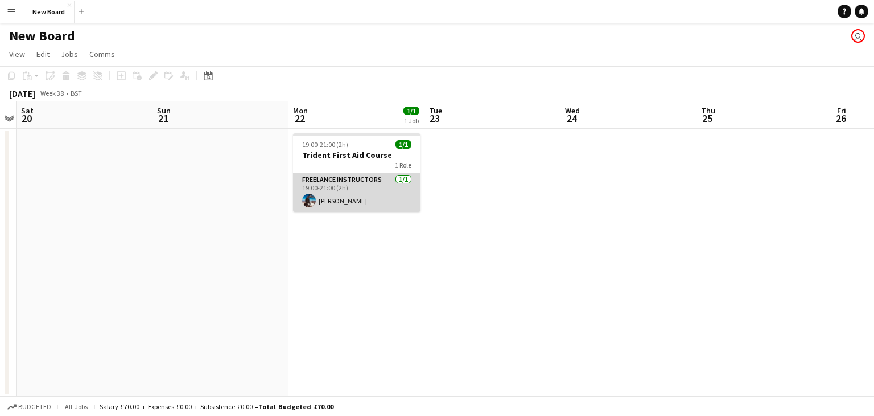
click at [350, 194] on app-card-role "Freelance Instructors [DATE] 19:00-21:00 (2h) [PERSON_NAME]" at bounding box center [357, 192] width 128 height 39
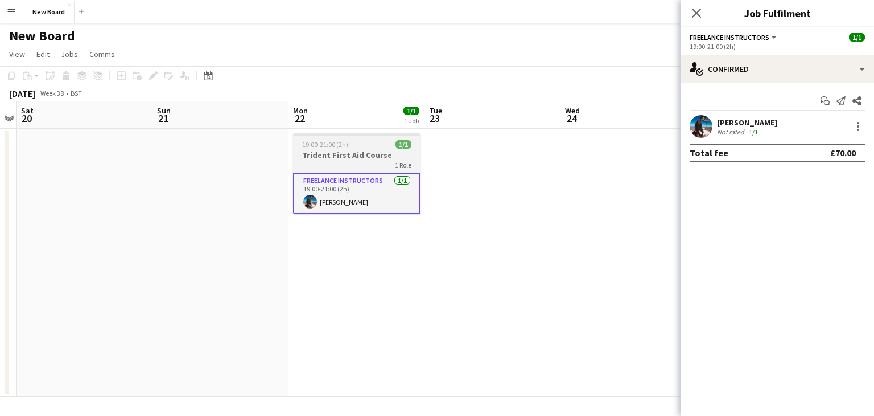
click at [349, 154] on h3 "Trident First Aid Course" at bounding box center [357, 155] width 128 height 10
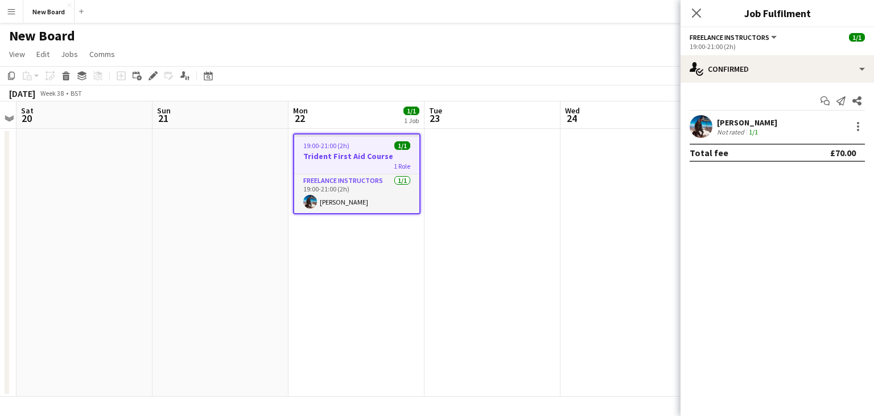
click at [727, 133] on div "Not rated" at bounding box center [732, 132] width 30 height 9
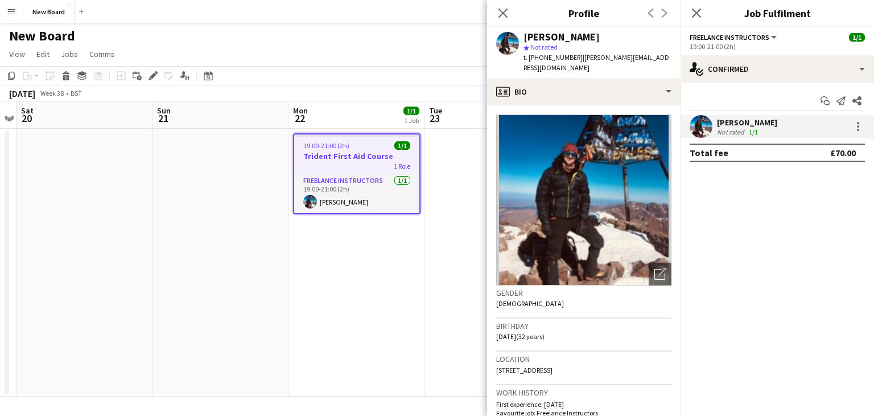
click at [343, 168] on div "1 Role" at bounding box center [356, 165] width 125 height 9
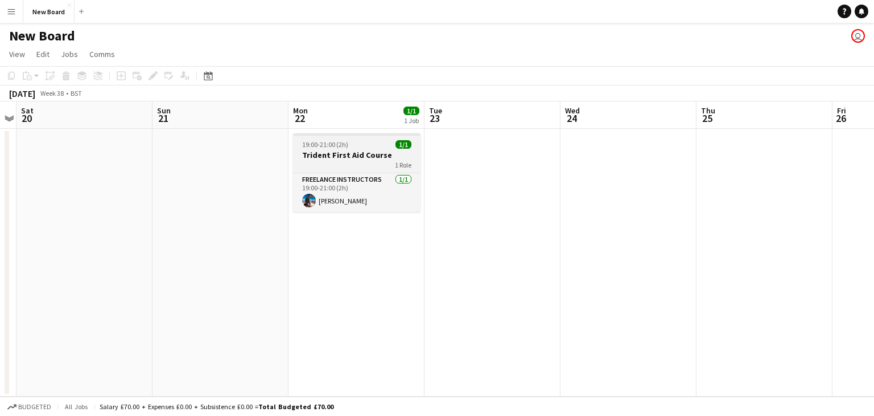
click at [343, 168] on div "1 Role" at bounding box center [357, 164] width 128 height 9
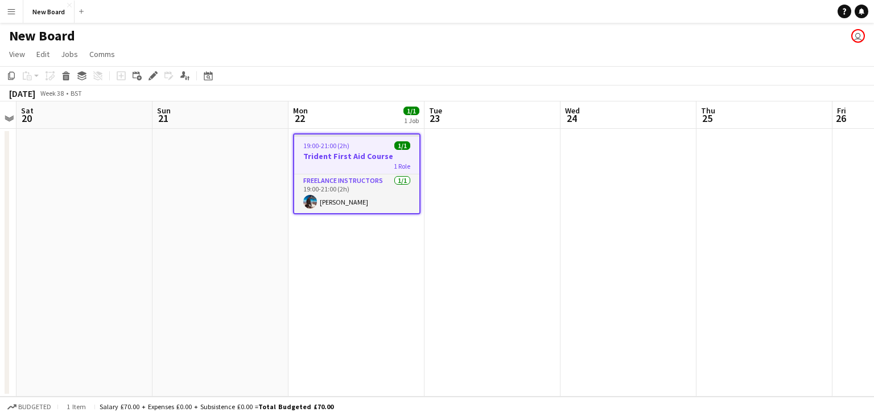
click at [350, 162] on div "1 Role" at bounding box center [356, 165] width 125 height 9
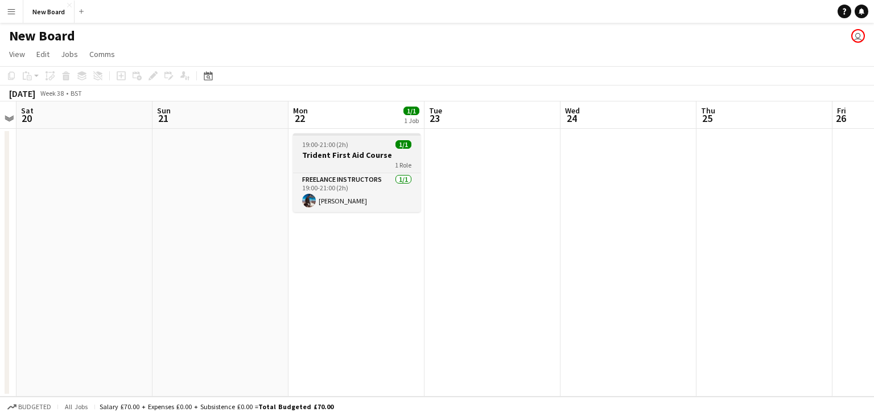
click at [350, 162] on div "1 Role" at bounding box center [357, 164] width 128 height 9
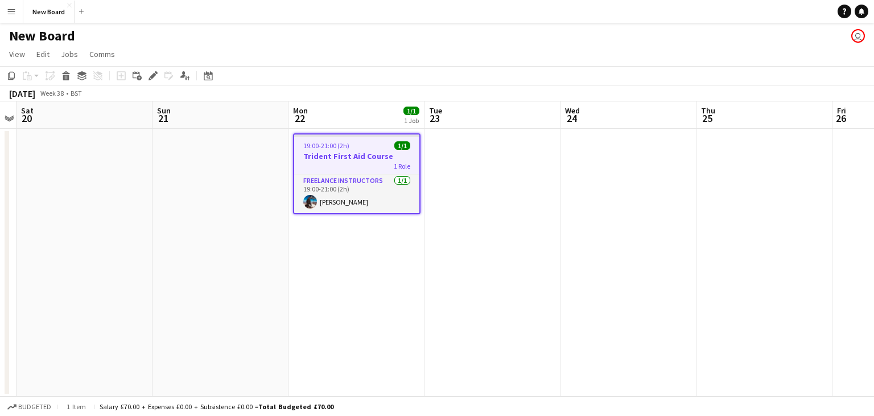
click at [340, 170] on div "1 Role" at bounding box center [356, 165] width 125 height 9
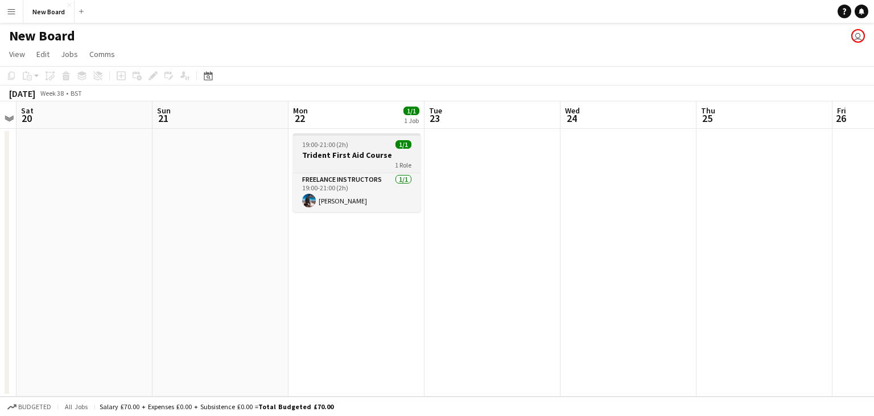
click at [340, 170] on app-job-card "19:00-21:00 (2h) 1/1 Trident First Aid Course 1 Role Freelance Instructors [DAT…" at bounding box center [357, 172] width 128 height 79
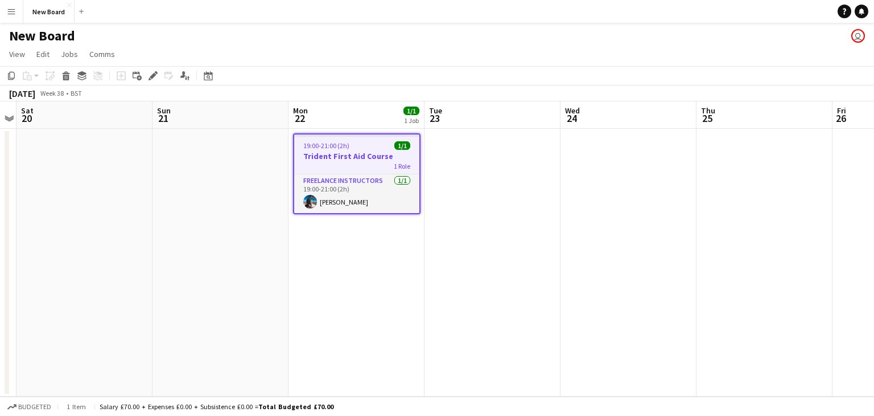
click at [325, 157] on h3 "Trident First Aid Course" at bounding box center [356, 156] width 125 height 10
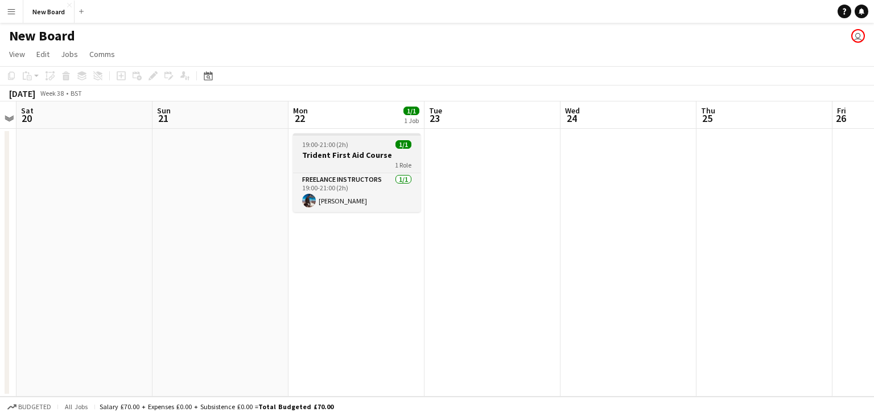
click at [325, 157] on h3 "Trident First Aid Course" at bounding box center [357, 155] width 128 height 10
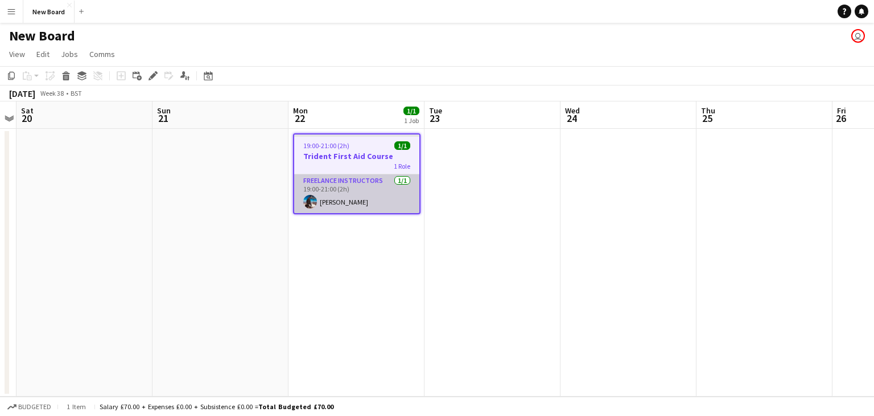
click at [366, 198] on app-card-role "Freelance Instructors [DATE] 19:00-21:00 (2h) [PERSON_NAME]" at bounding box center [356, 193] width 125 height 39
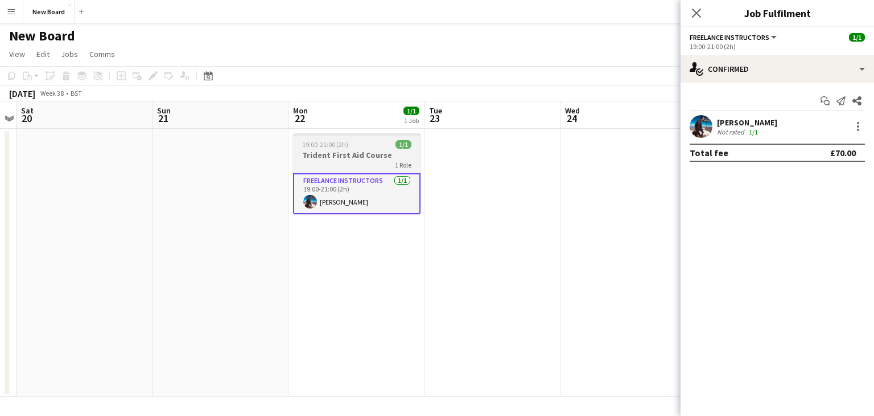
click at [352, 154] on h3 "Trident First Aid Course" at bounding box center [357, 155] width 128 height 10
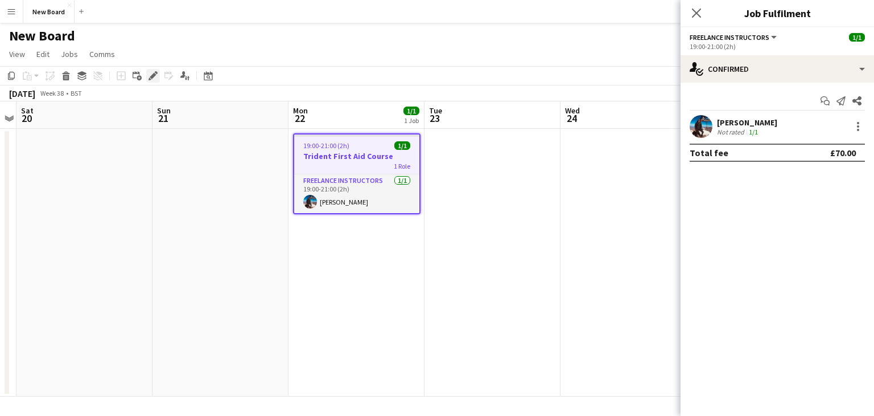
click at [155, 80] on icon "Edit" at bounding box center [153, 75] width 9 height 9
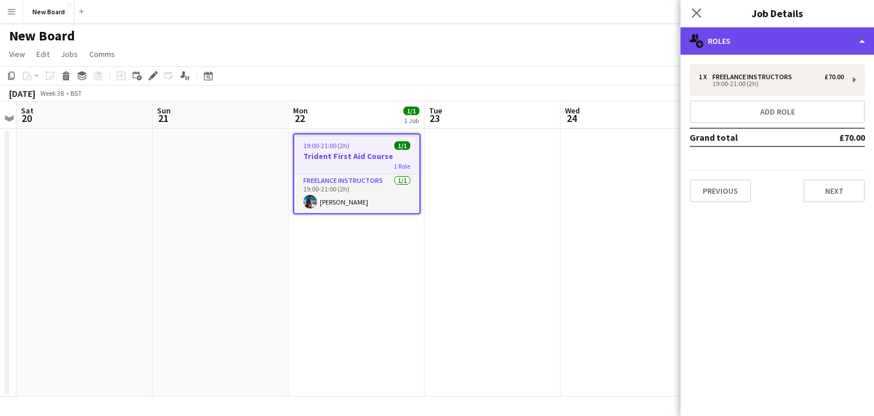
click at [812, 39] on div "multiple-users-add Roles" at bounding box center [778, 40] width 194 height 27
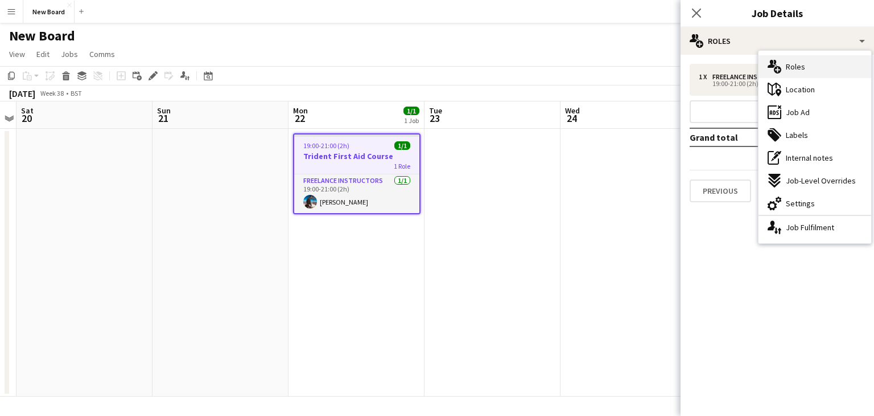
click at [808, 68] on div "multiple-users-add Roles" at bounding box center [815, 66] width 113 height 23
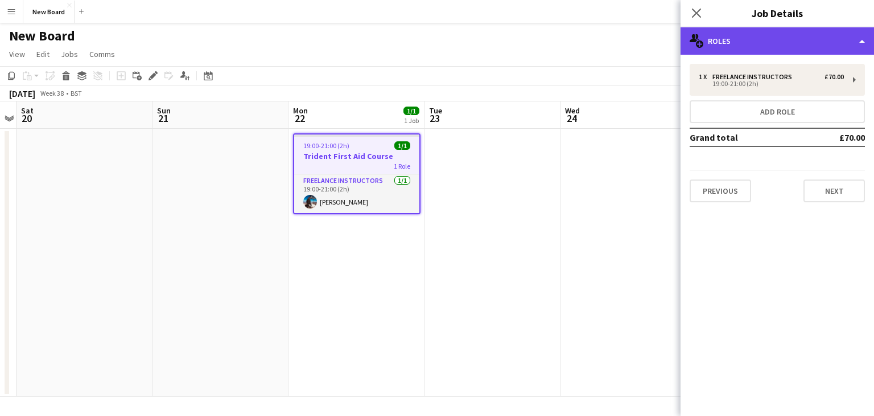
click at [839, 50] on div "multiple-users-add Roles" at bounding box center [778, 40] width 194 height 27
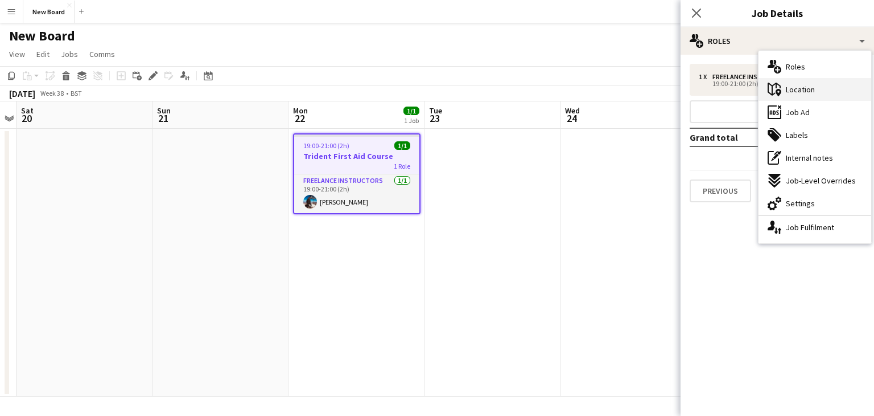
click at [810, 98] on div "maps-pin-1 Location" at bounding box center [815, 89] width 113 height 23
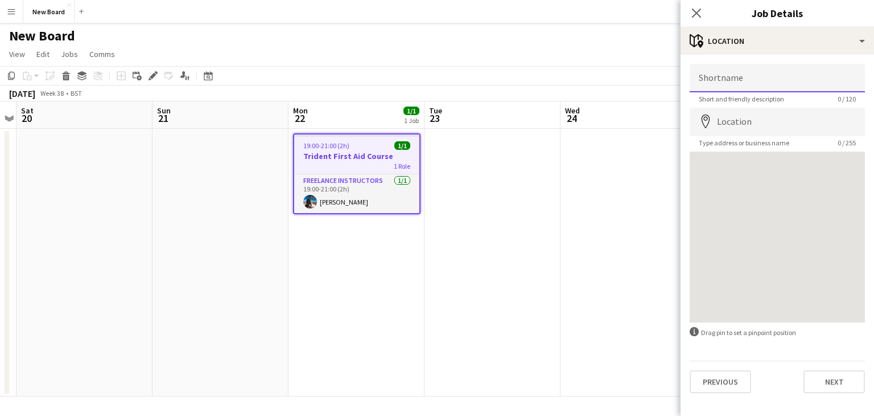
click at [751, 76] on input "Shortname" at bounding box center [777, 78] width 175 height 28
type input "*"
type input "**********"
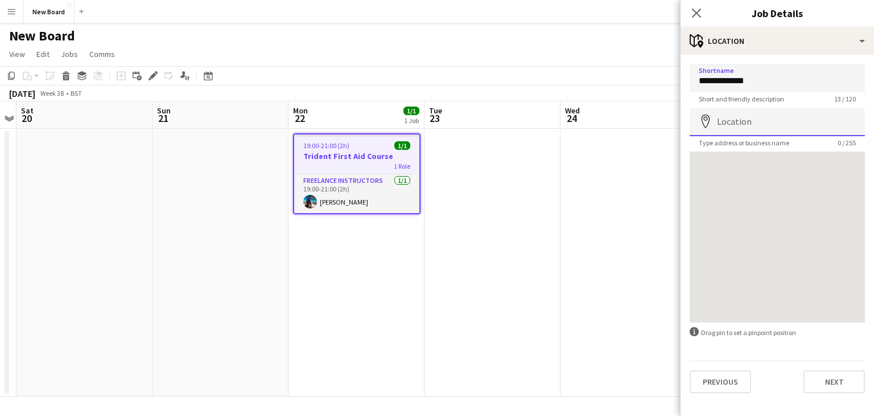
click at [742, 121] on input "Location" at bounding box center [777, 122] width 175 height 28
type input "**********"
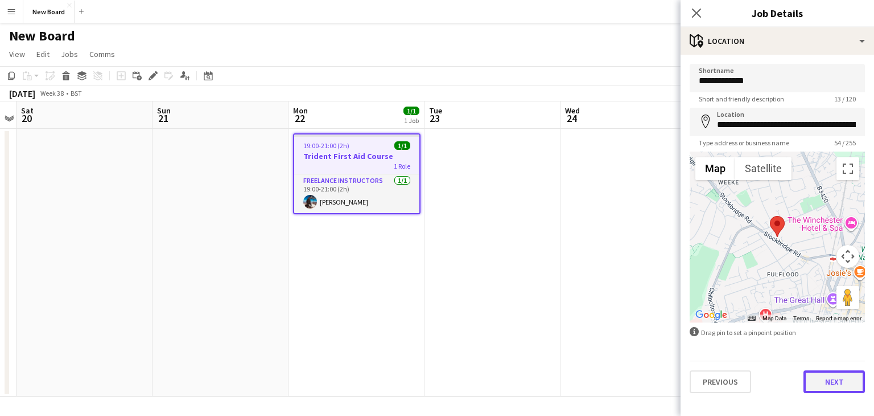
click at [828, 384] on button "Next" at bounding box center [834, 381] width 61 height 23
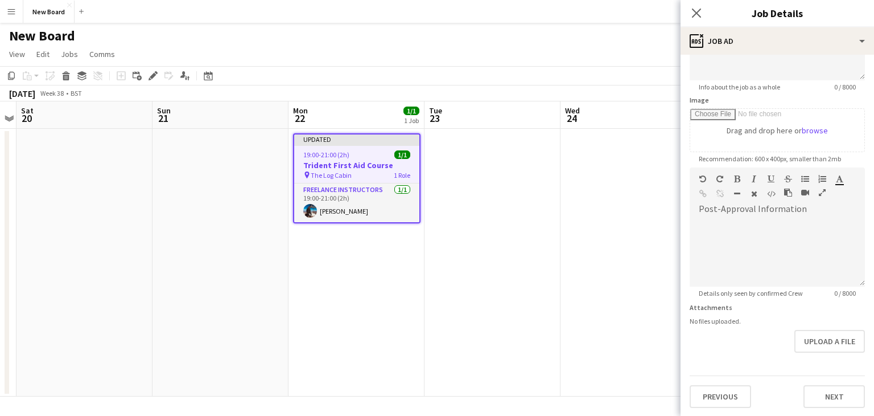
scroll to position [0, 0]
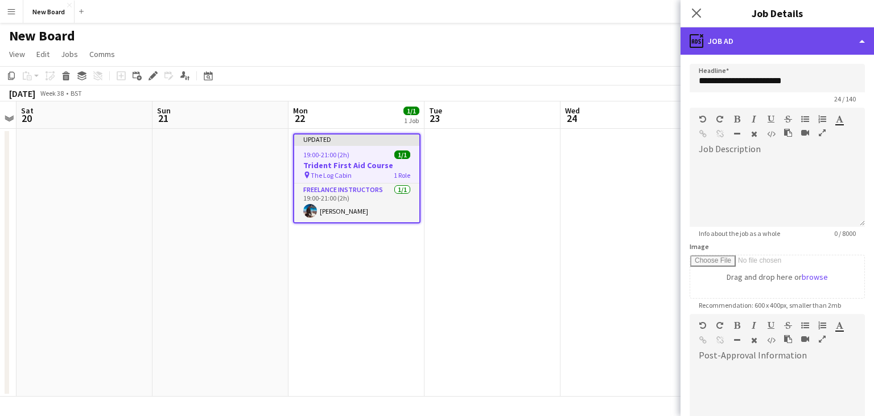
click at [842, 40] on div "ads-window Job Ad" at bounding box center [778, 40] width 194 height 27
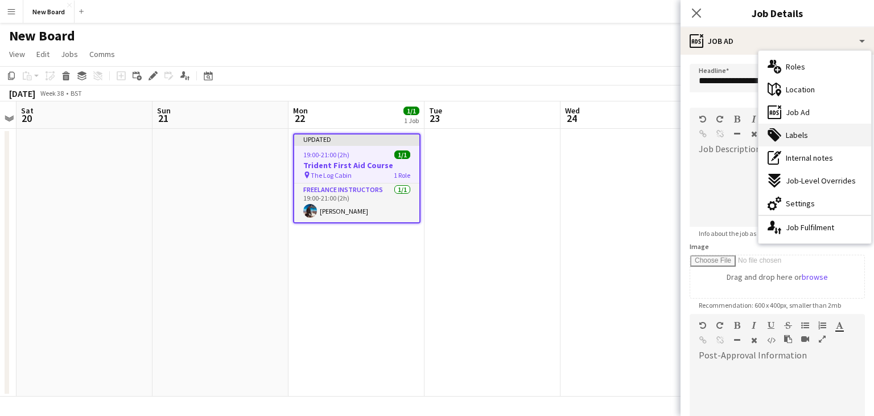
click at [805, 130] on span "Labels" at bounding box center [797, 135] width 22 height 10
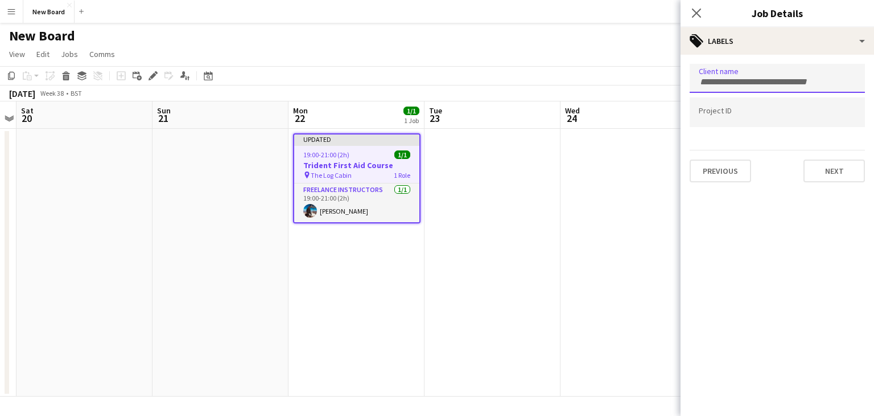
click at [782, 82] on input "Type to search client labels..." at bounding box center [777, 82] width 157 height 10
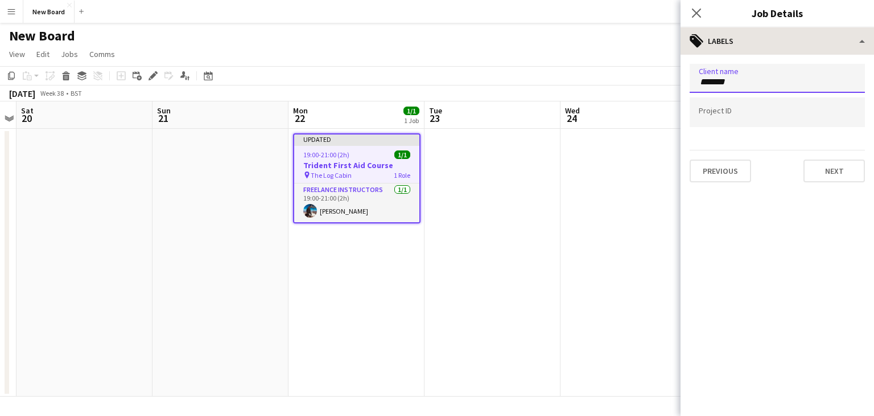
type input "*******"
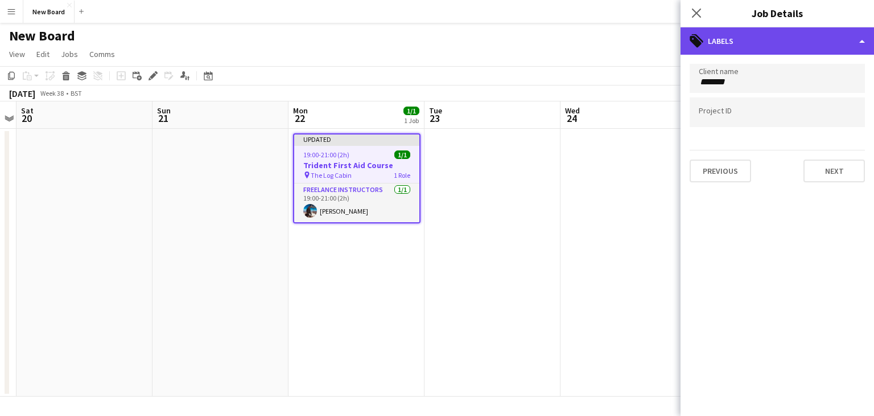
click at [852, 39] on div "tags-double Labels" at bounding box center [778, 40] width 194 height 27
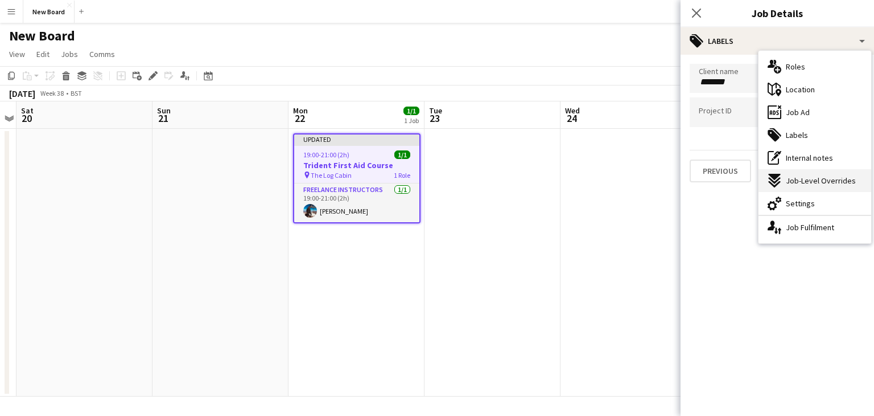
click at [836, 179] on span "Job-Level Overrides" at bounding box center [821, 180] width 70 height 10
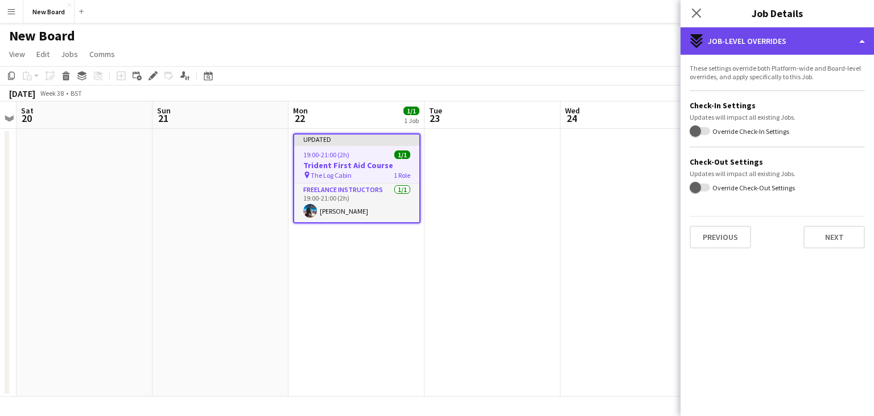
click at [828, 40] on div "expand-all-down Job-Level Overrides" at bounding box center [778, 40] width 194 height 27
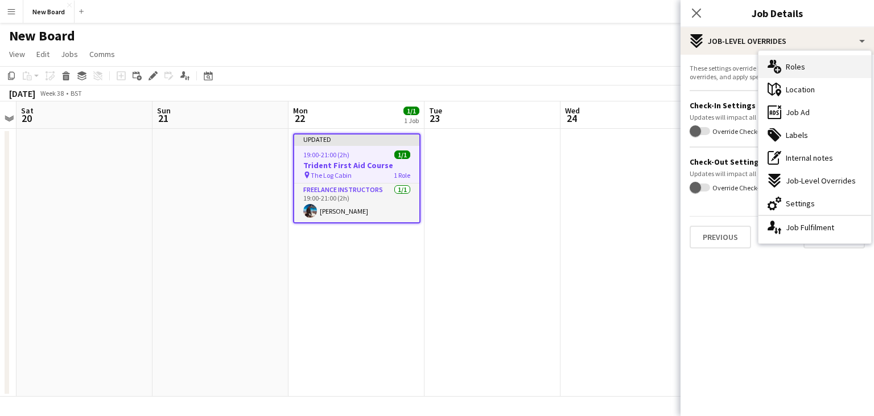
click at [807, 65] on div "multiple-users-add Roles" at bounding box center [815, 66] width 113 height 23
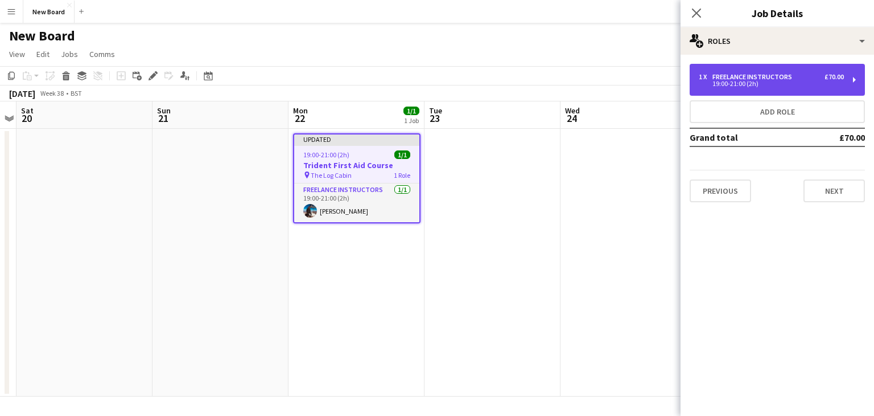
click at [852, 83] on div "1 x Freelance Instructors £70.00 19:00-21:00 (2h)" at bounding box center [777, 80] width 175 height 32
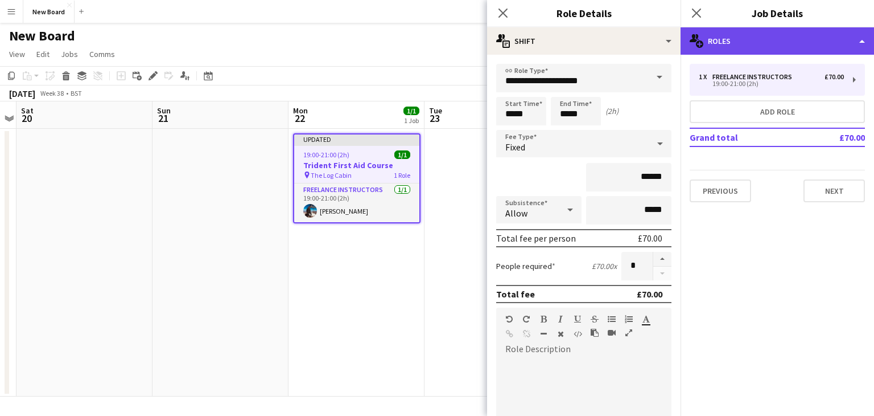
click at [750, 38] on div "multiple-users-add Roles" at bounding box center [778, 40] width 194 height 27
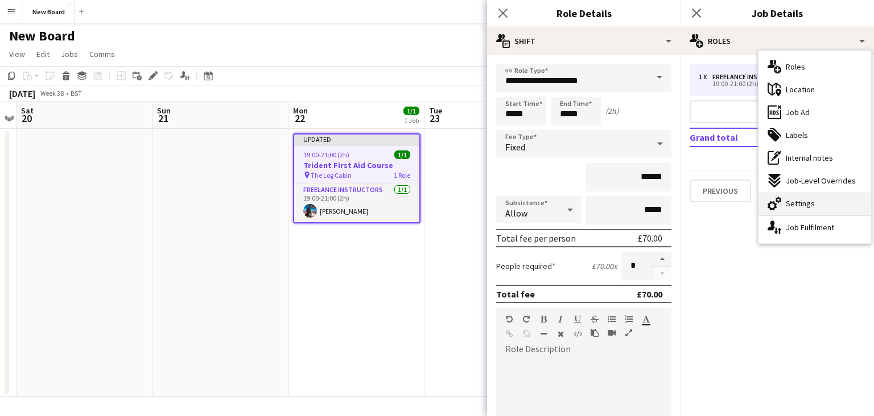
click at [819, 200] on div "cog-double-3 Settings" at bounding box center [815, 203] width 113 height 23
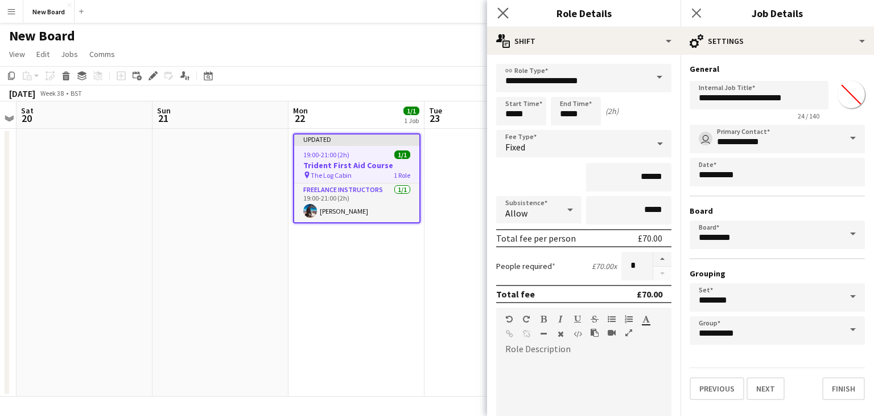
click at [509, 15] on app-icon "Close pop-in" at bounding box center [503, 13] width 17 height 17
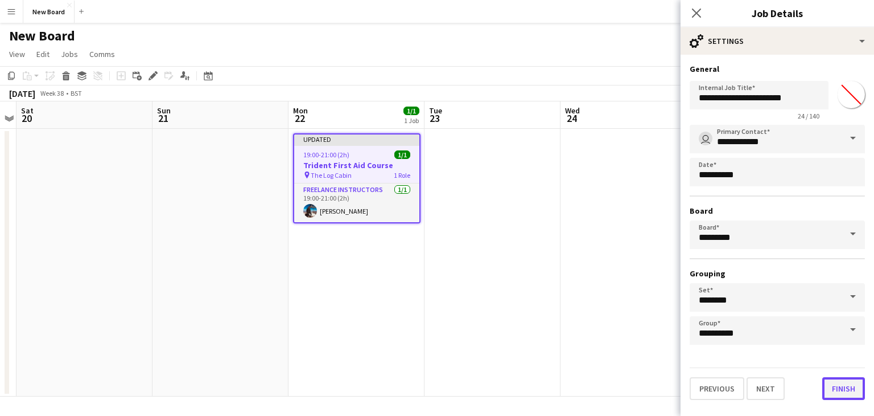
click at [839, 386] on button "Finish" at bounding box center [844, 388] width 43 height 23
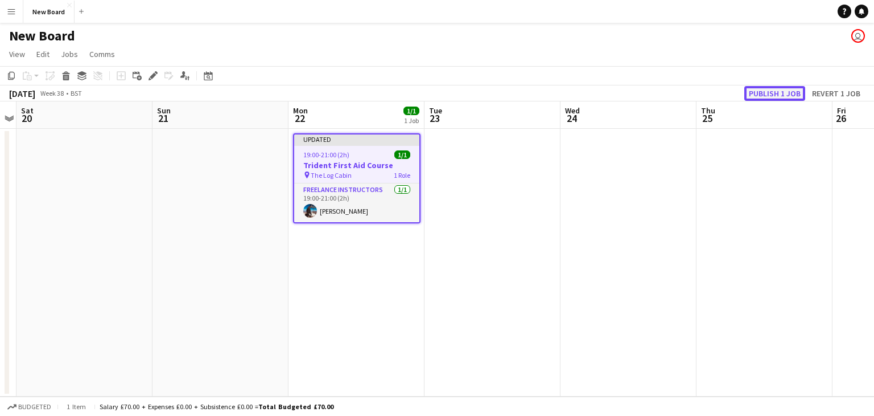
click at [763, 94] on button "Publish 1 job" at bounding box center [775, 93] width 61 height 15
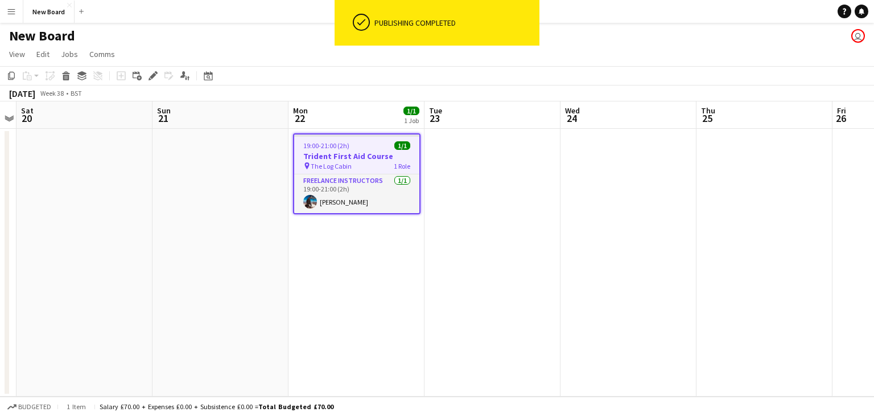
click at [359, 150] on app-job-card "19:00-21:00 (2h) 1/1 Trident First Aid Course pin The Log Cabin 1 Role Freelanc…" at bounding box center [357, 173] width 128 height 81
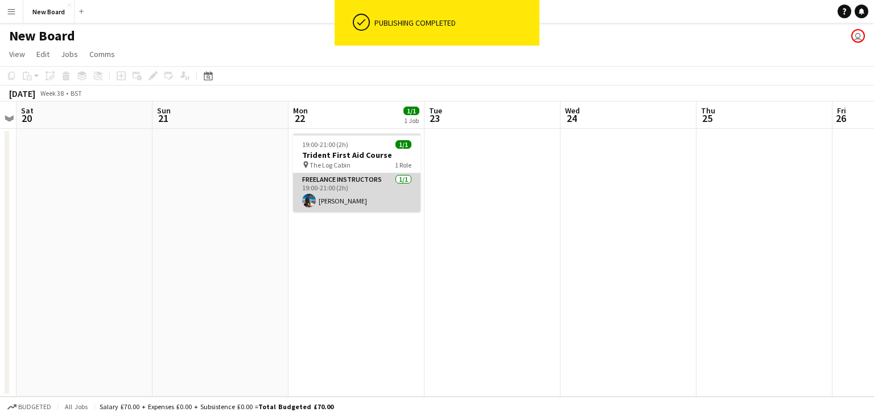
click at [337, 186] on app-card-role "Freelance Instructors [DATE] 19:00-21:00 (2h) [PERSON_NAME]" at bounding box center [357, 192] width 128 height 39
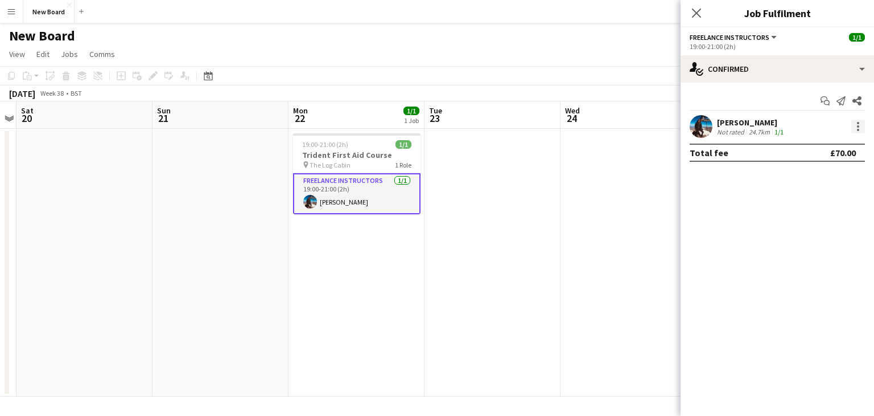
click at [859, 130] on div at bounding box center [858, 130] width 2 height 2
click at [732, 215] on div at bounding box center [437, 208] width 874 height 416
click at [327, 158] on h3 "Trident First Aid Course" at bounding box center [357, 155] width 128 height 10
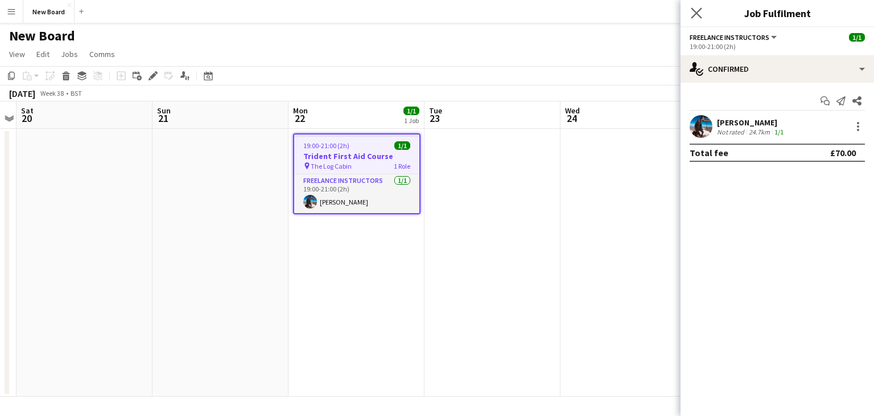
click at [692, 18] on icon at bounding box center [696, 12] width 11 height 11
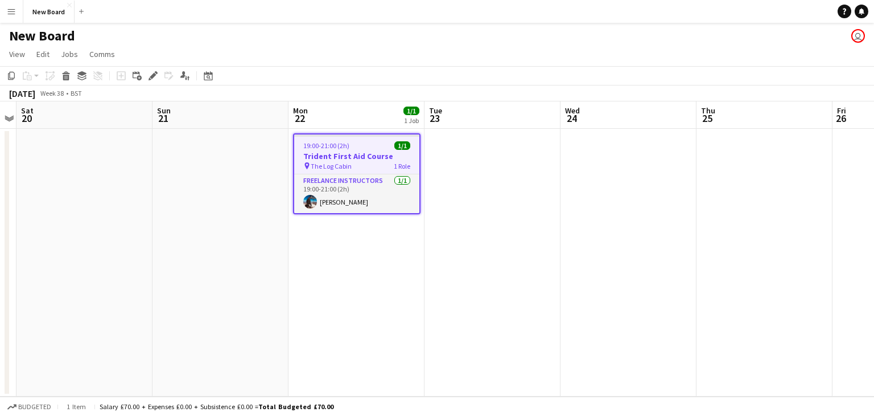
click at [361, 149] on div "19:00-21:00 (2h) 1/1" at bounding box center [356, 145] width 125 height 9
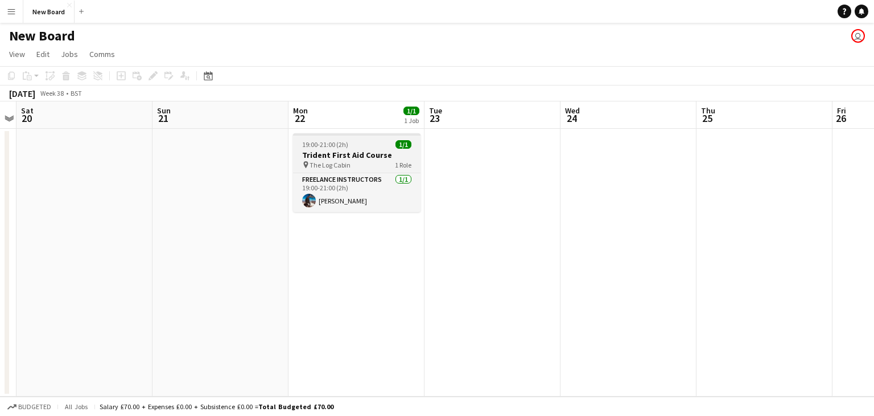
click at [361, 150] on h3 "Trident First Aid Course" at bounding box center [357, 155] width 128 height 10
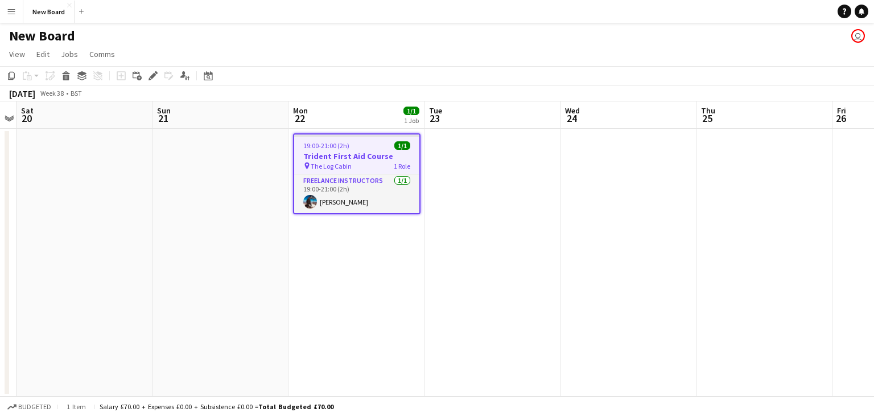
click at [326, 165] on span "The Log Cabin" at bounding box center [331, 166] width 41 height 9
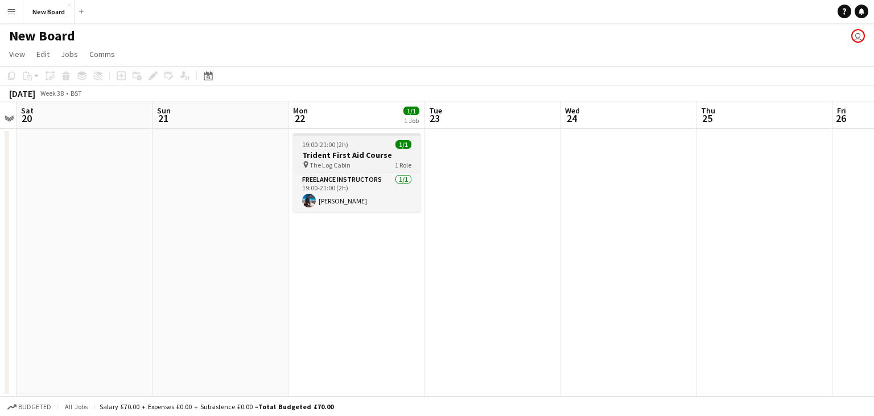
click at [326, 165] on span "The Log Cabin" at bounding box center [330, 165] width 41 height 9
